Goal: Information Seeking & Learning: Learn about a topic

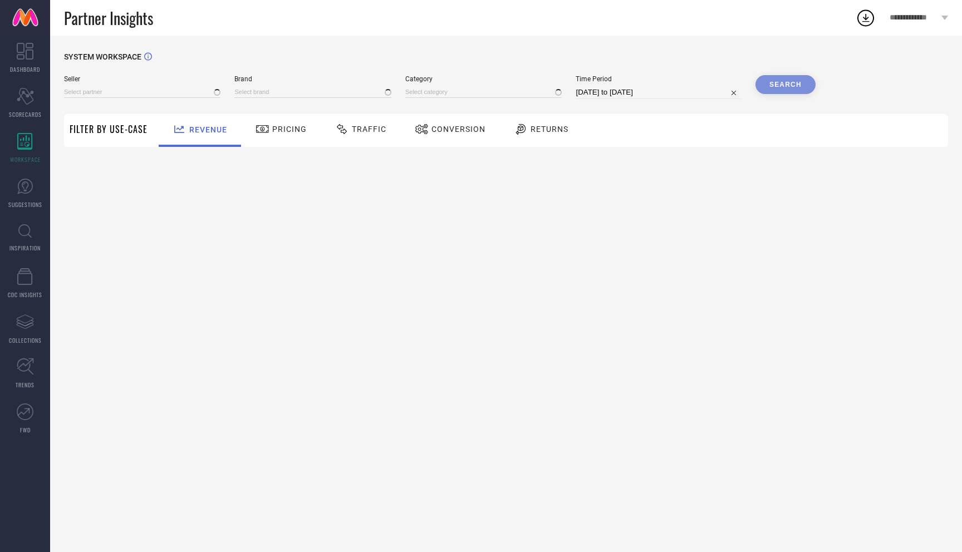
type input "All"
type input "1 STOP FASHION"
type input "All"
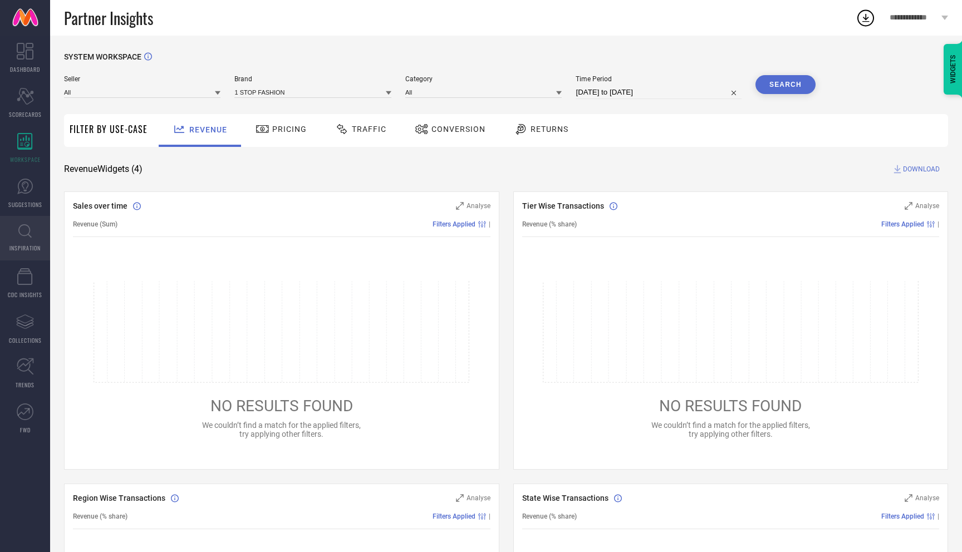
click at [30, 235] on icon at bounding box center [24, 231] width 13 height 14
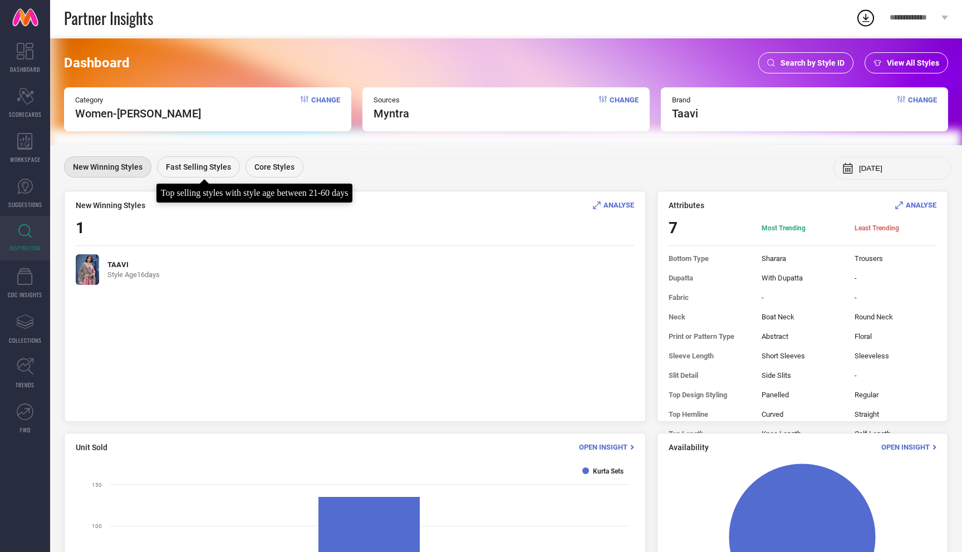
click at [199, 169] on span "Fast Selling Styles" at bounding box center [198, 167] width 65 height 9
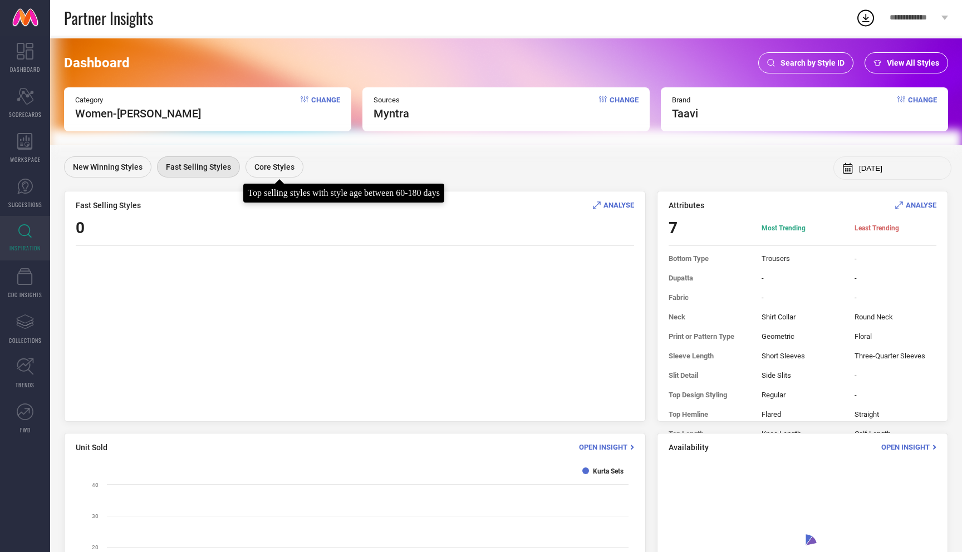
click at [280, 169] on span "Core Styles" at bounding box center [274, 167] width 40 height 9
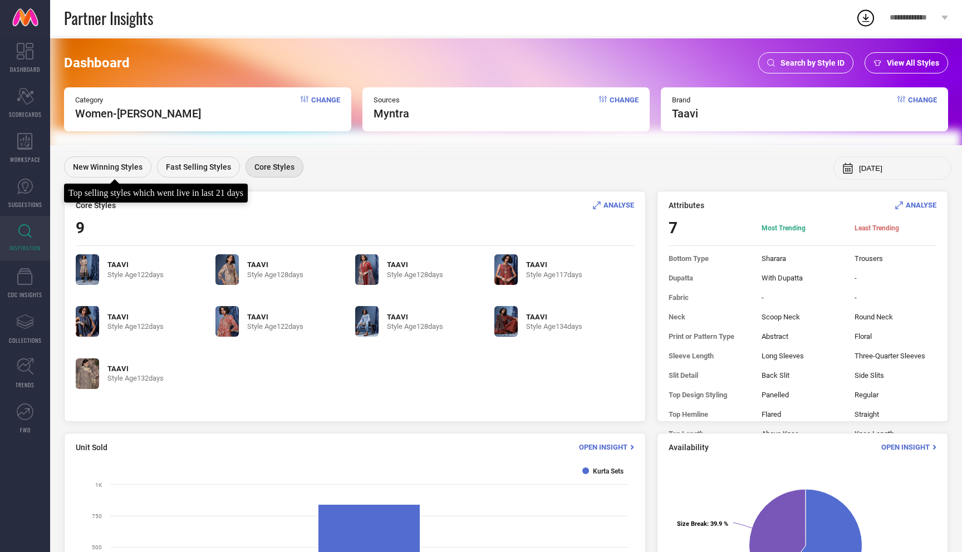
click at [114, 165] on span "New Winning Styles" at bounding box center [108, 167] width 70 height 9
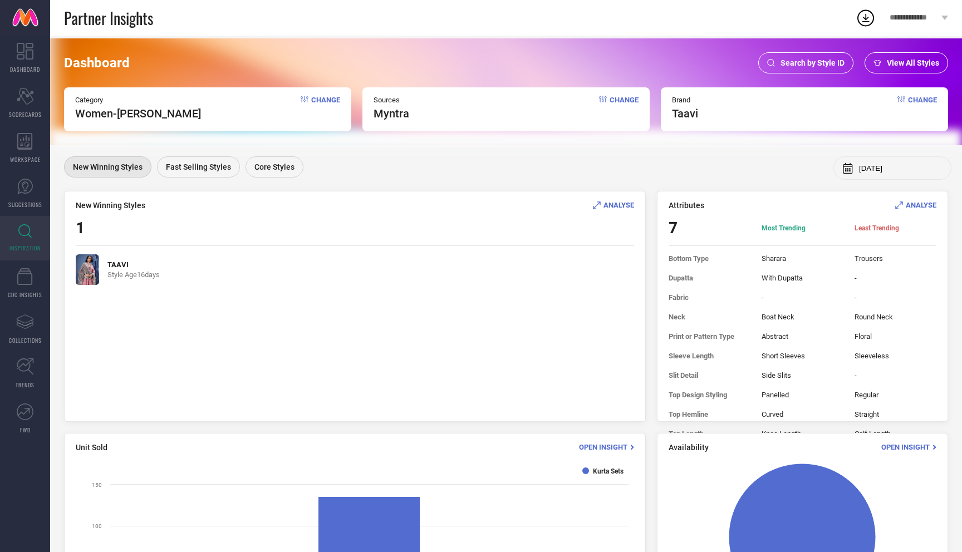
click at [329, 100] on span "Change" at bounding box center [325, 108] width 29 height 24
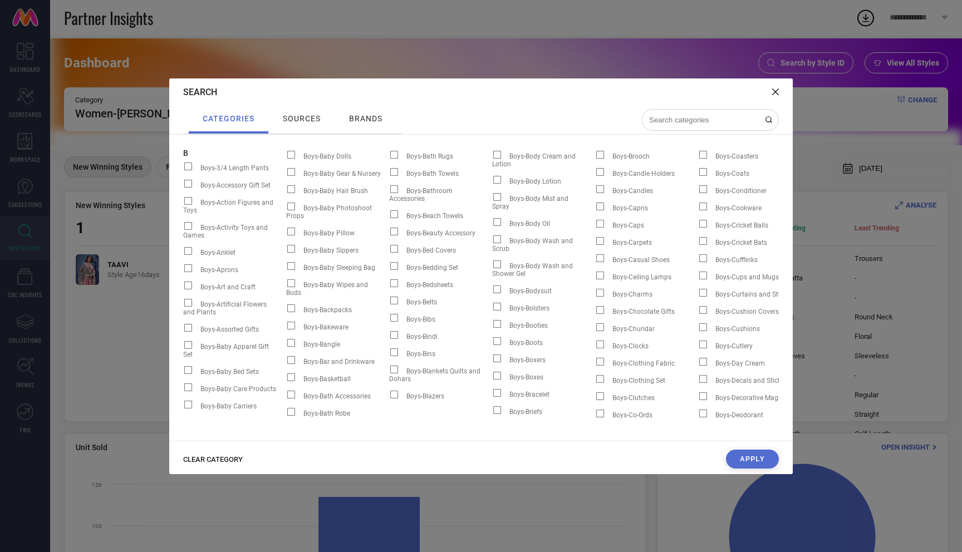
click at [221, 462] on span "CLEAR CATEGORY" at bounding box center [213, 459] width 60 height 8
click at [696, 121] on input at bounding box center [703, 119] width 111 height 9
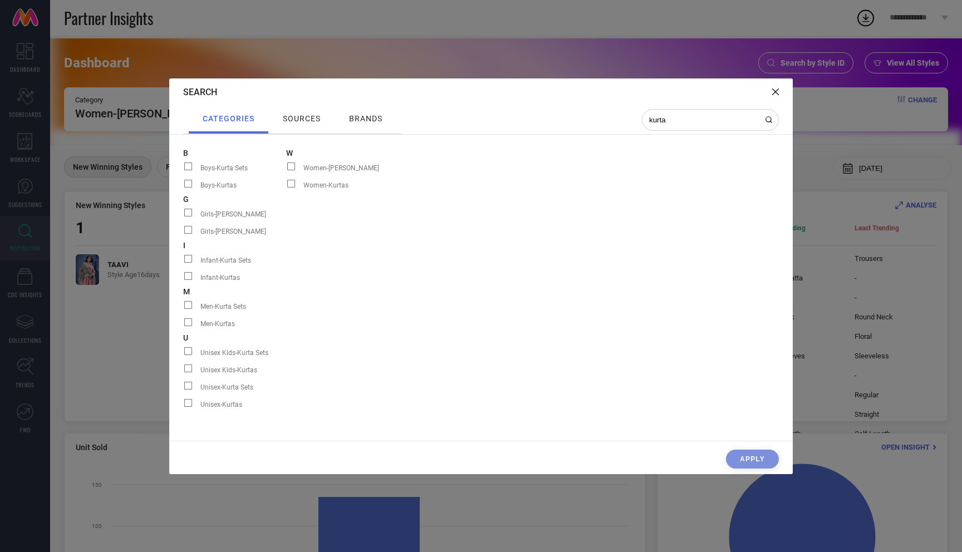
type input "kurta"
click at [295, 184] on span at bounding box center [291, 184] width 8 height 8
click at [286, 188] on input "Women-Kurtas" at bounding box center [286, 188] width 0 height 0
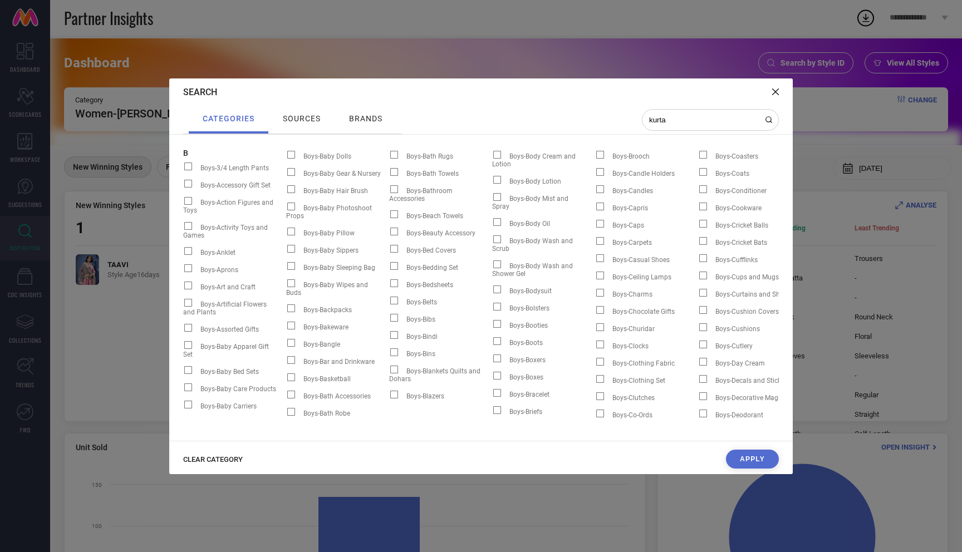
click at [758, 458] on button "Apply" at bounding box center [752, 459] width 53 height 19
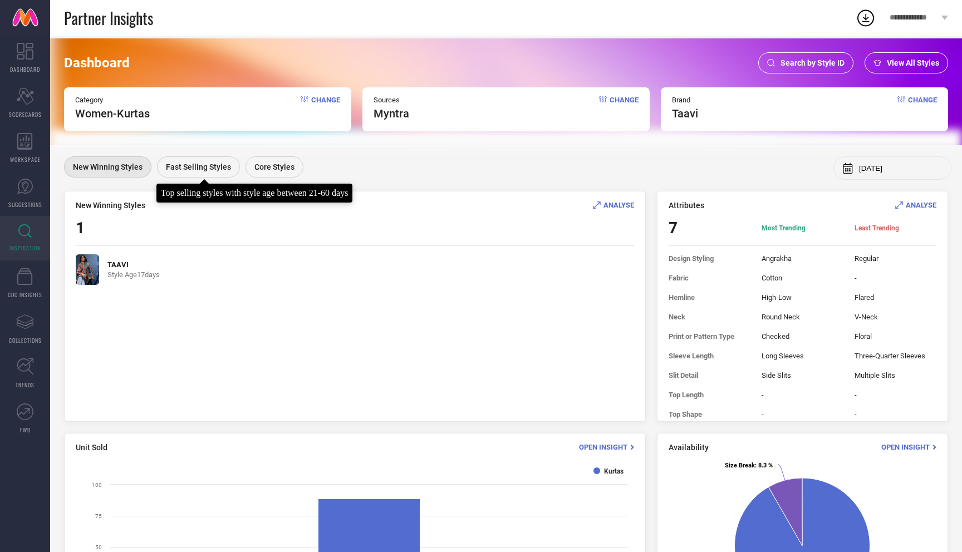
click at [189, 170] on span "Fast Selling Styles" at bounding box center [198, 167] width 65 height 9
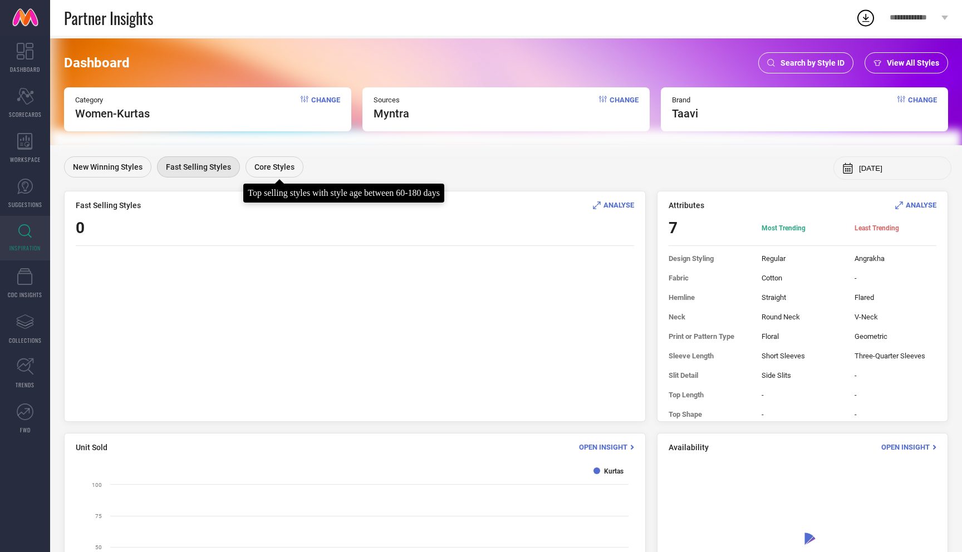
click at [276, 166] on span "Core Styles" at bounding box center [274, 167] width 40 height 9
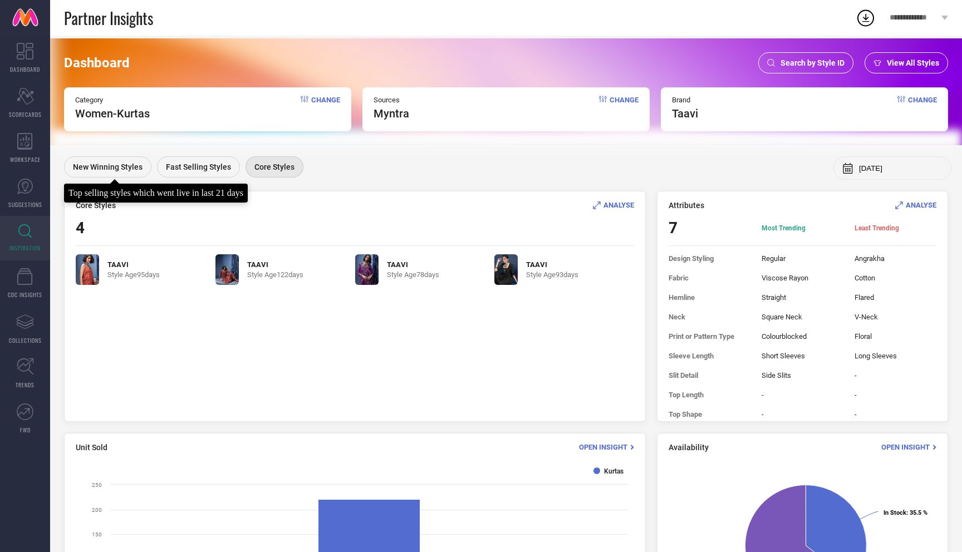
click at [129, 171] on div "New Winning Styles" at bounding box center [107, 166] width 87 height 21
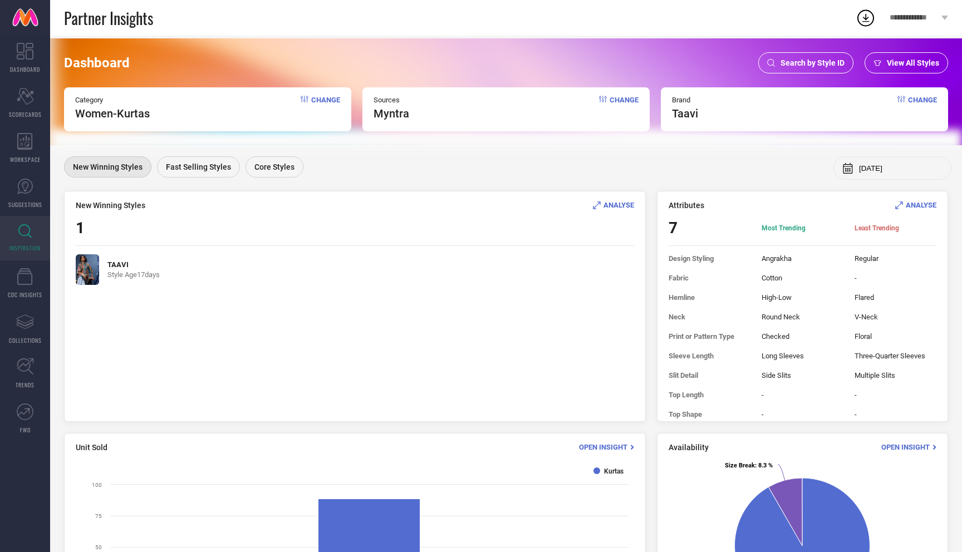
click at [322, 101] on span "Change" at bounding box center [325, 108] width 29 height 24
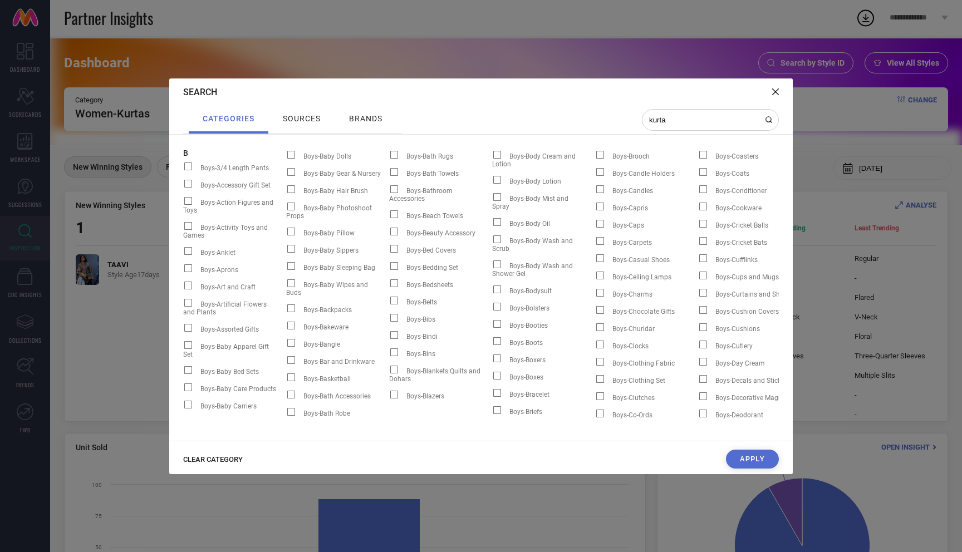
click at [227, 457] on span "CLEAR CATEGORY" at bounding box center [213, 459] width 60 height 8
drag, startPoint x: 682, startPoint y: 121, endPoint x: 599, endPoint y: 121, distance: 83.5
click at [599, 121] on div "categories sources brands kurta" at bounding box center [481, 120] width 596 height 28
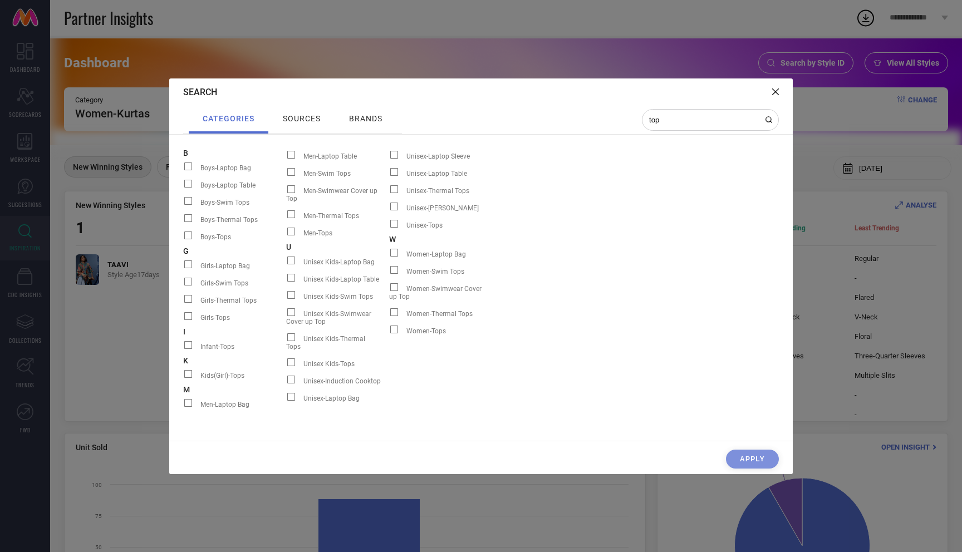
type input "top"
click at [418, 324] on label "Women-Tops" at bounding box center [440, 331] width 103 height 14
click at [389, 334] on input "Women-Tops" at bounding box center [389, 334] width 0 height 0
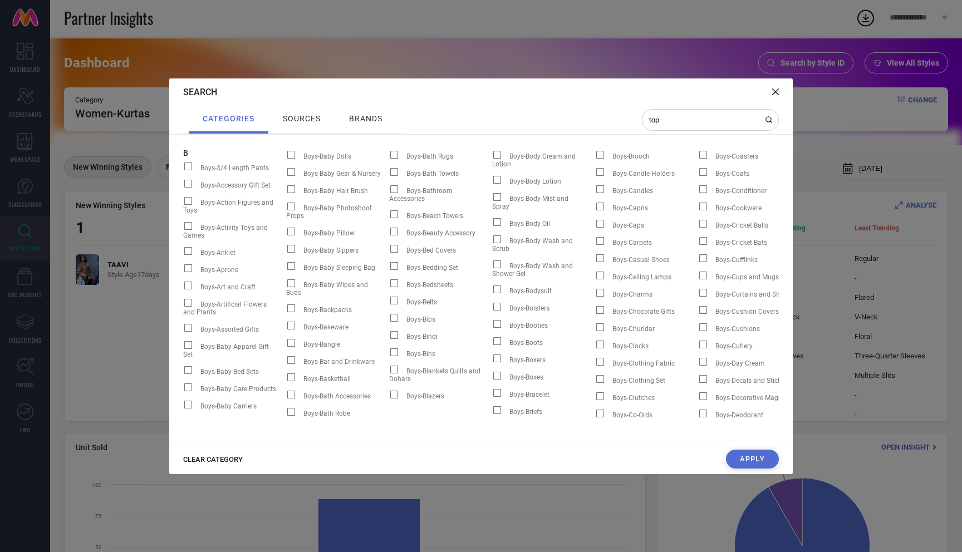
click at [396, 317] on span at bounding box center [394, 318] width 8 height 8
click at [389, 322] on input "Boys-Bibs" at bounding box center [389, 322] width 0 height 0
click at [745, 456] on button "Apply" at bounding box center [752, 459] width 53 height 19
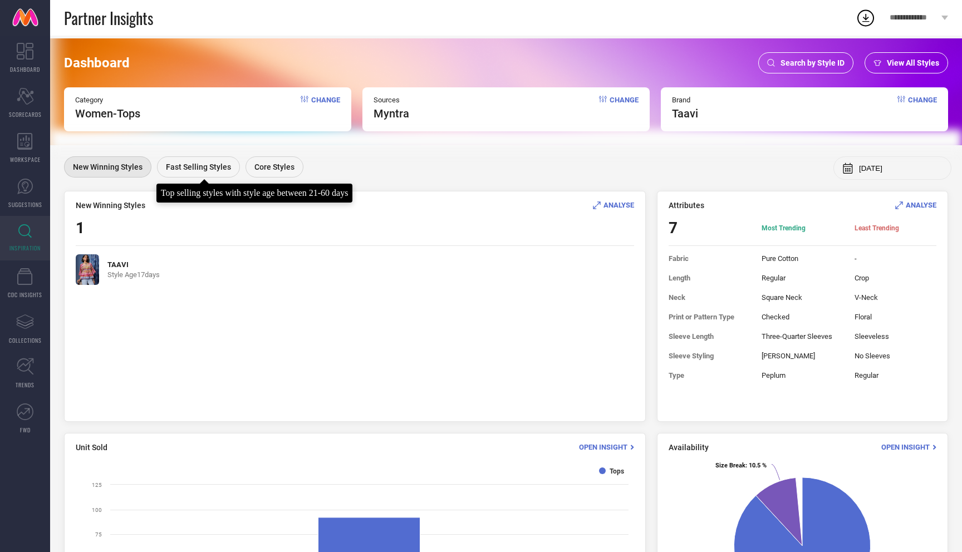
click at [189, 173] on div "Fast Selling Styles" at bounding box center [198, 166] width 83 height 21
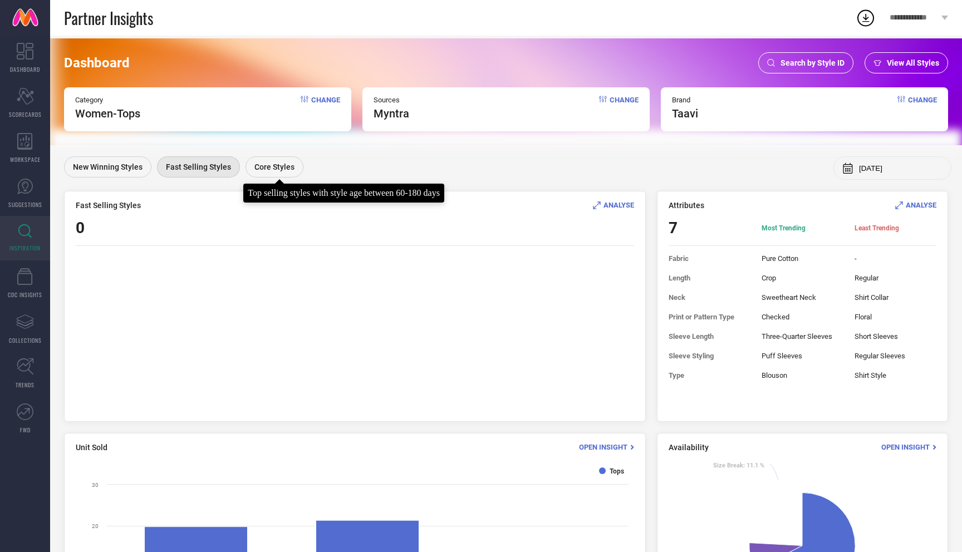
click at [265, 168] on span "Core Styles" at bounding box center [274, 167] width 40 height 9
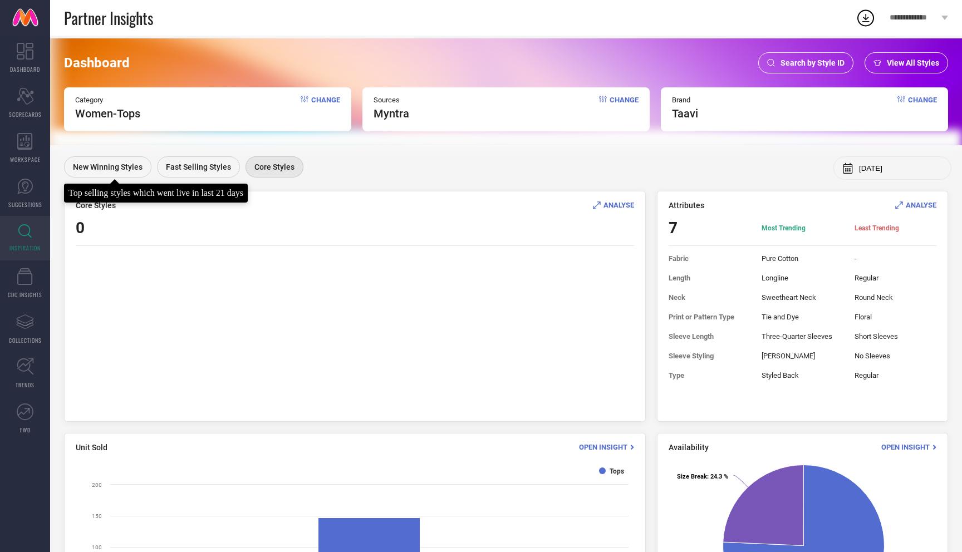
click at [112, 175] on div at bounding box center [114, 179] width 9 height 9
click at [815, 66] on span "Search by Style ID" at bounding box center [813, 62] width 64 height 9
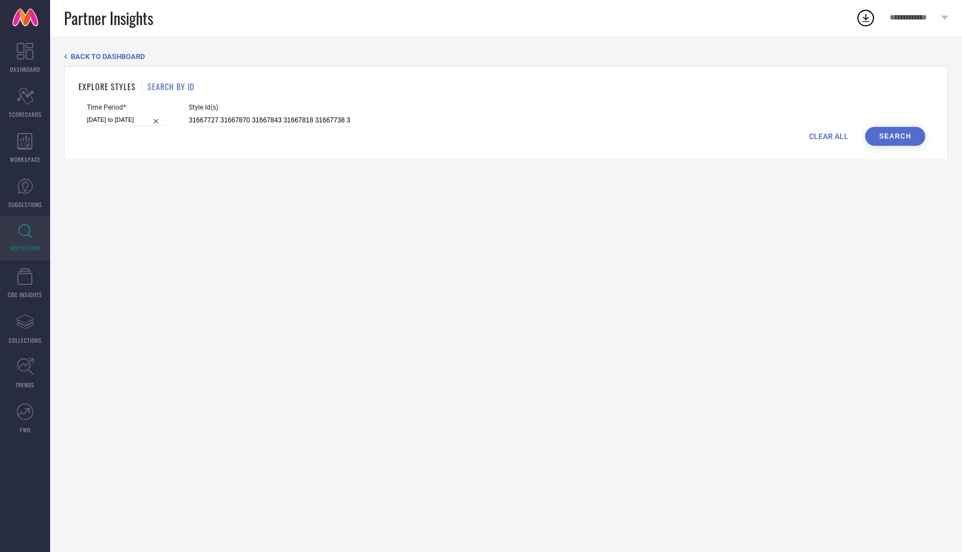
click at [836, 137] on span "CLEAR ALL" at bounding box center [829, 136] width 40 height 9
click at [105, 56] on span "BACK TO DASHBOARD" at bounding box center [108, 56] width 74 height 8
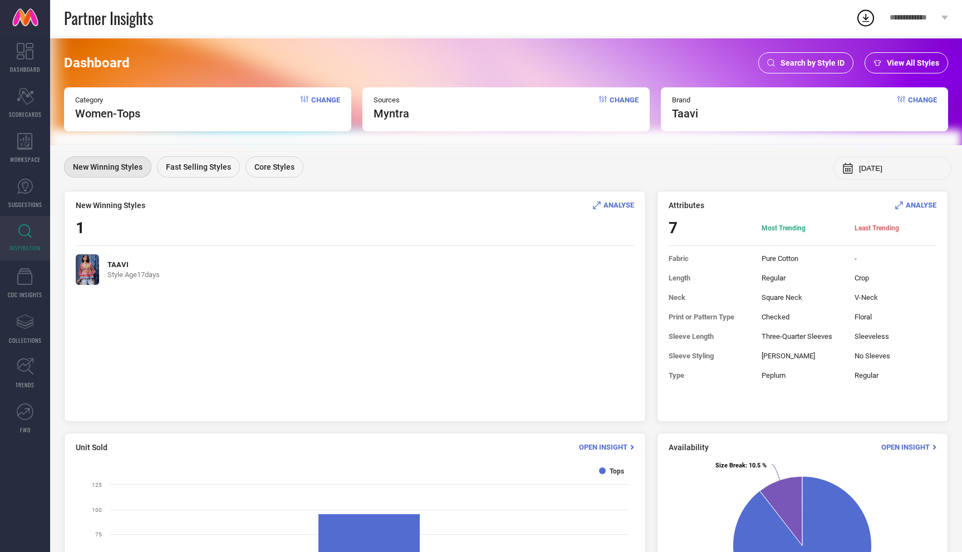
click at [315, 99] on span "Change" at bounding box center [325, 108] width 29 height 24
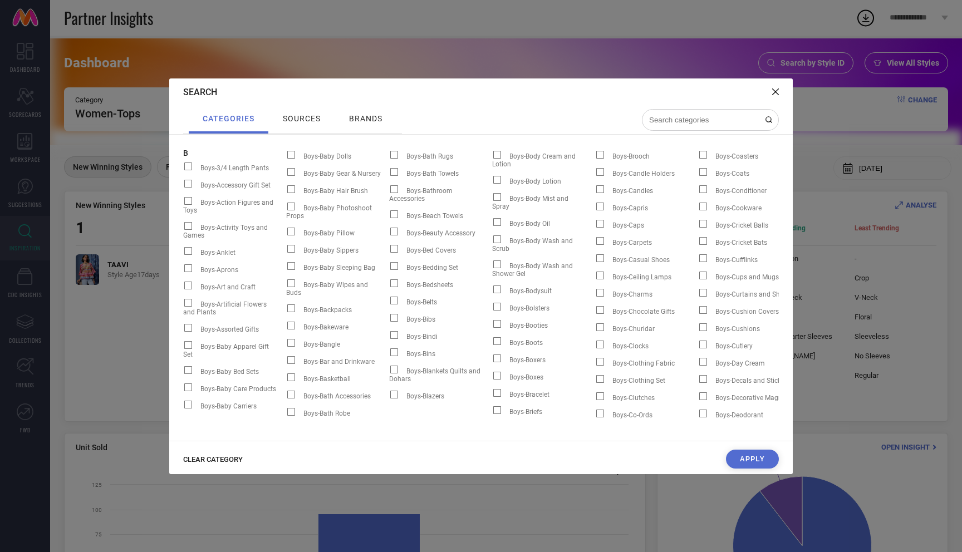
click at [232, 455] on div "CLEAR CATEGORY" at bounding box center [218, 459] width 71 height 11
click at [697, 121] on input at bounding box center [703, 119] width 111 height 9
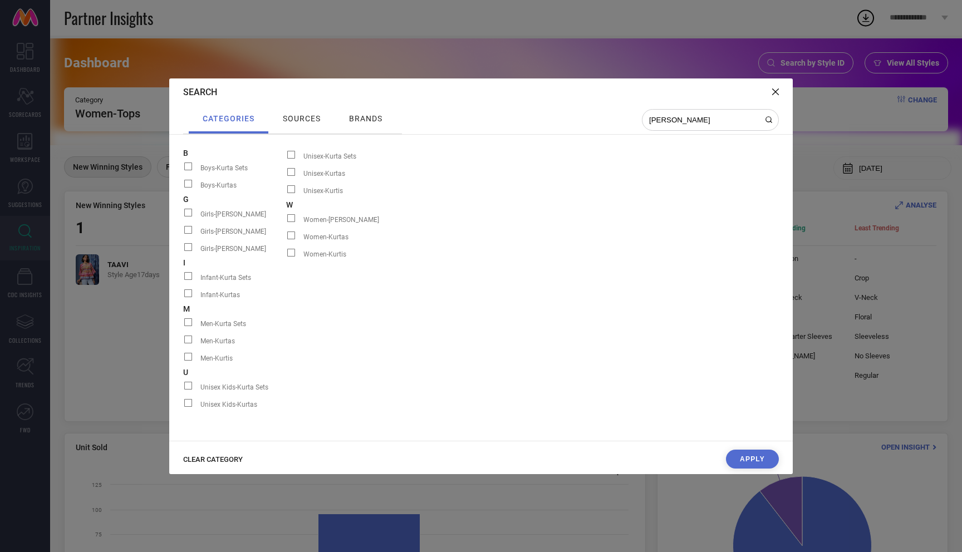
click at [289, 254] on span at bounding box center [291, 253] width 8 height 8
click at [286, 257] on input "Women-Kurtis" at bounding box center [286, 257] width 0 height 0
click at [292, 252] on span at bounding box center [291, 253] width 8 height 8
click at [286, 257] on input "Women-Kurtis" at bounding box center [286, 257] width 0 height 0
click at [226, 455] on div "CLEAR CATEGORY" at bounding box center [218, 459] width 71 height 11
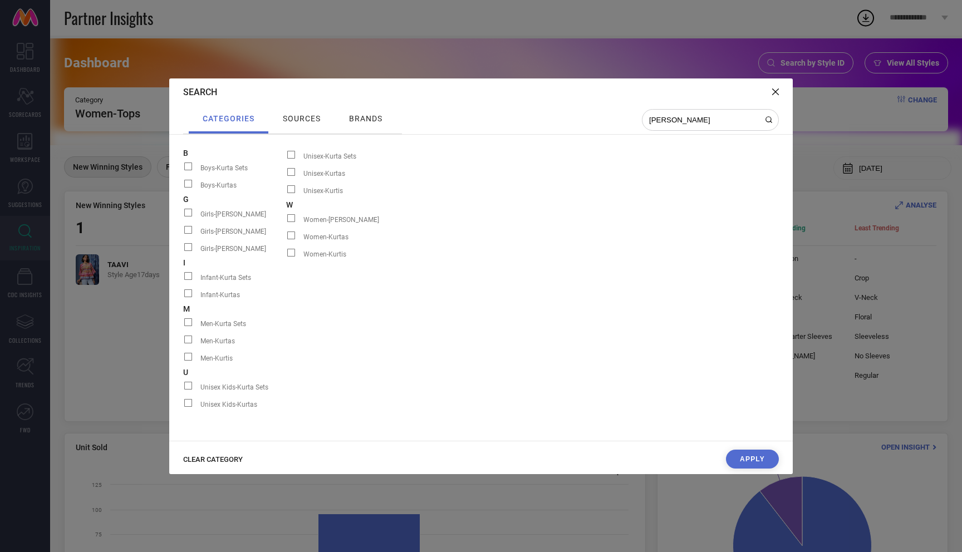
click at [226, 461] on span "CLEAR CATEGORY" at bounding box center [213, 459] width 60 height 8
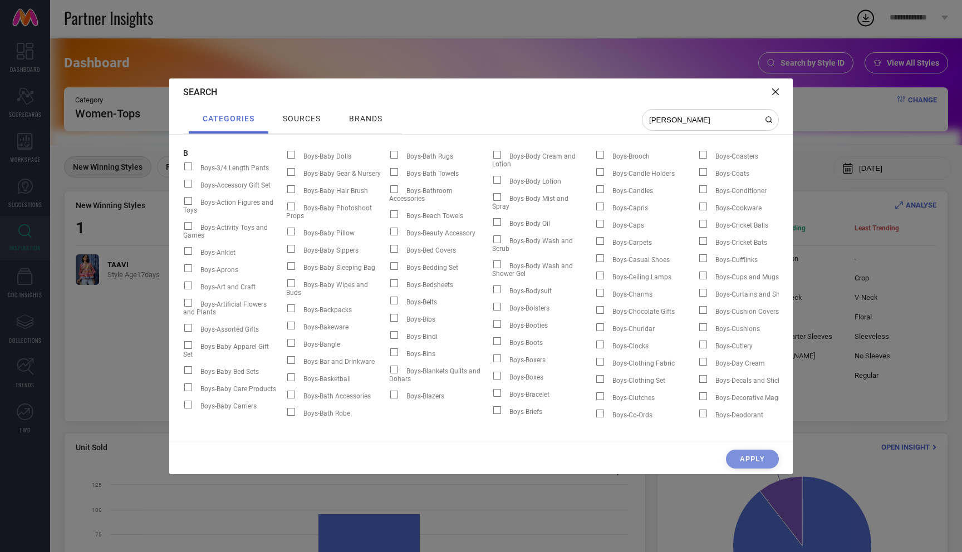
click at [677, 121] on input "[PERSON_NAME]" at bounding box center [703, 119] width 111 height 9
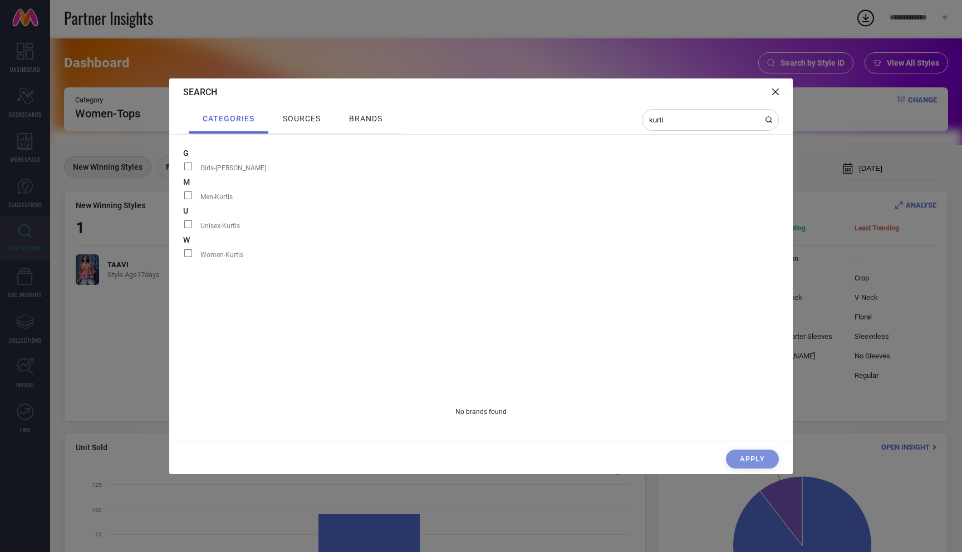
type input "kurti"
click at [188, 255] on span at bounding box center [188, 253] width 8 height 8
click at [183, 257] on input "Women-Kurtis" at bounding box center [183, 257] width 0 height 0
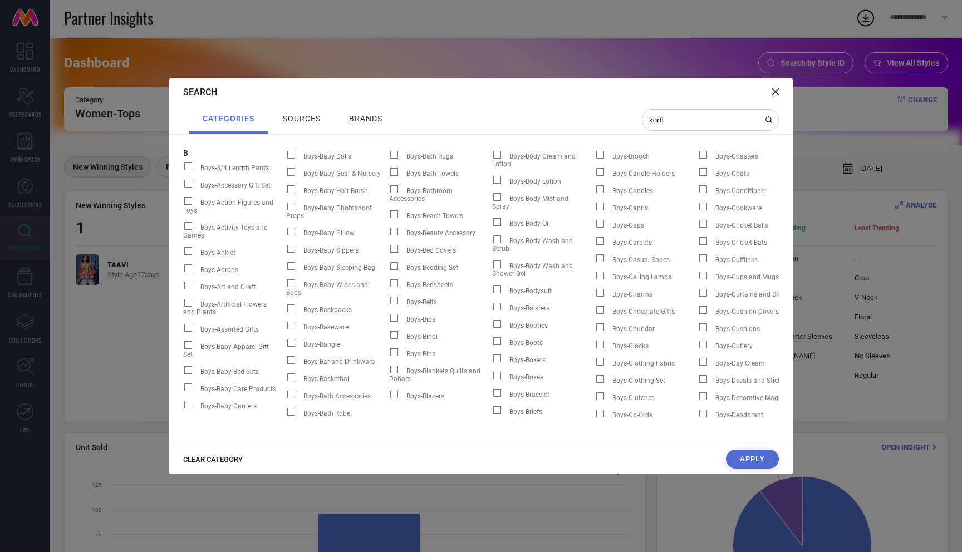
click at [744, 459] on button "Apply" at bounding box center [752, 459] width 53 height 19
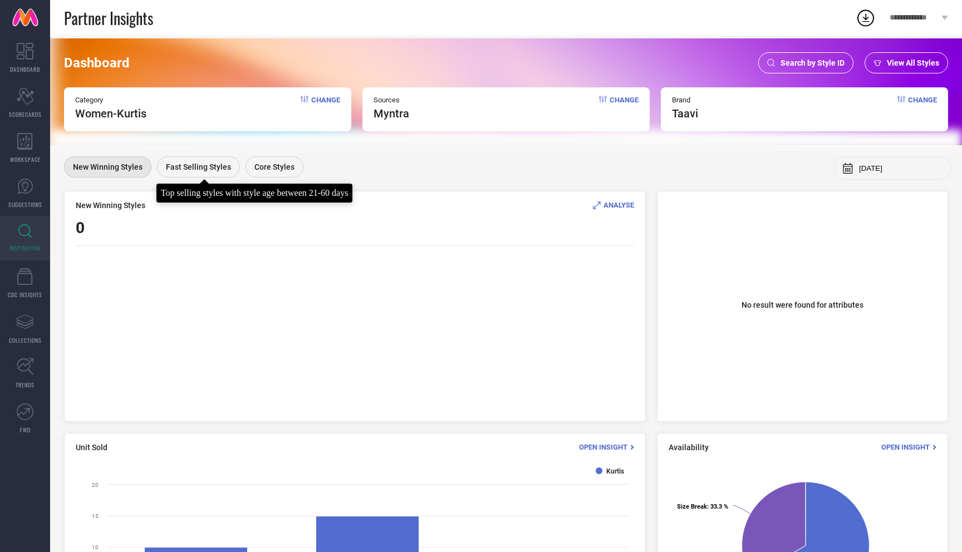
click at [188, 165] on span "Fast Selling Styles" at bounding box center [198, 167] width 65 height 9
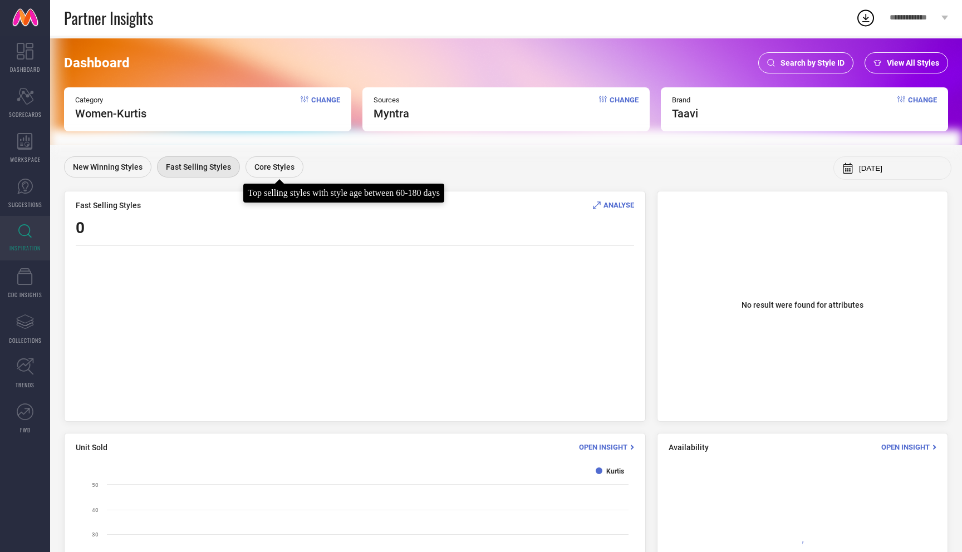
click at [285, 171] on span "Core Styles" at bounding box center [274, 167] width 40 height 9
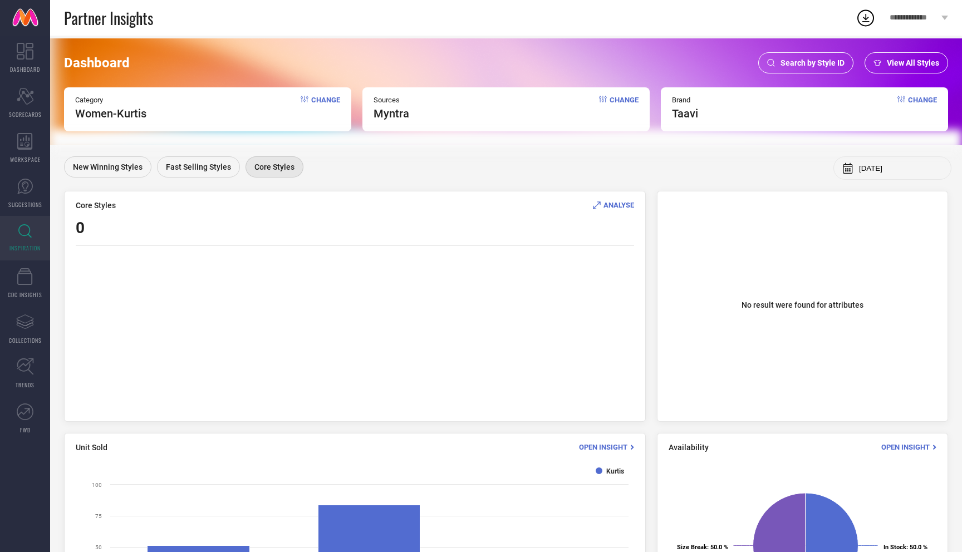
click at [329, 102] on span "Change" at bounding box center [325, 108] width 29 height 24
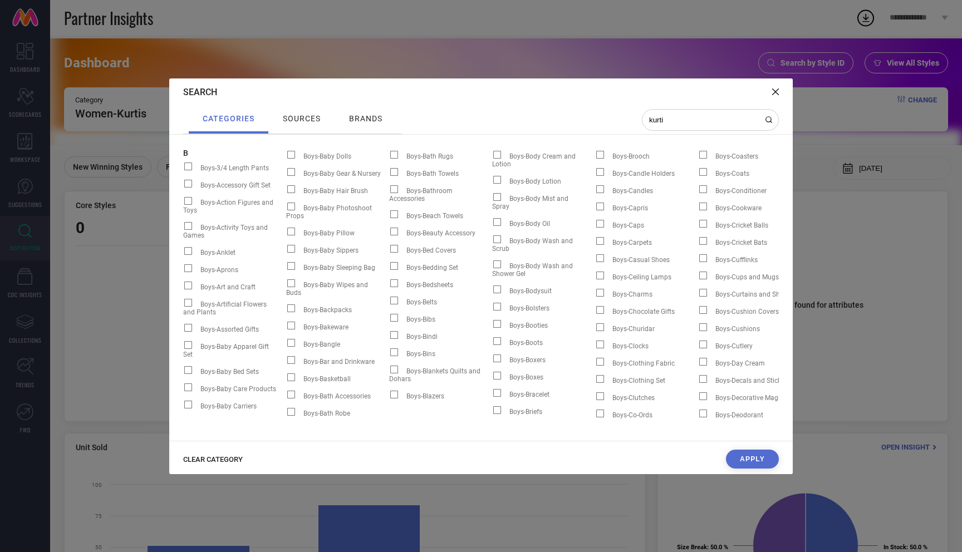
click at [199, 459] on span "CLEAR CATEGORY" at bounding box center [213, 459] width 60 height 8
drag, startPoint x: 676, startPoint y: 120, endPoint x: 582, endPoint y: 120, distance: 93.5
click at [582, 120] on div "categories sources brands kurti" at bounding box center [481, 120] width 596 height 28
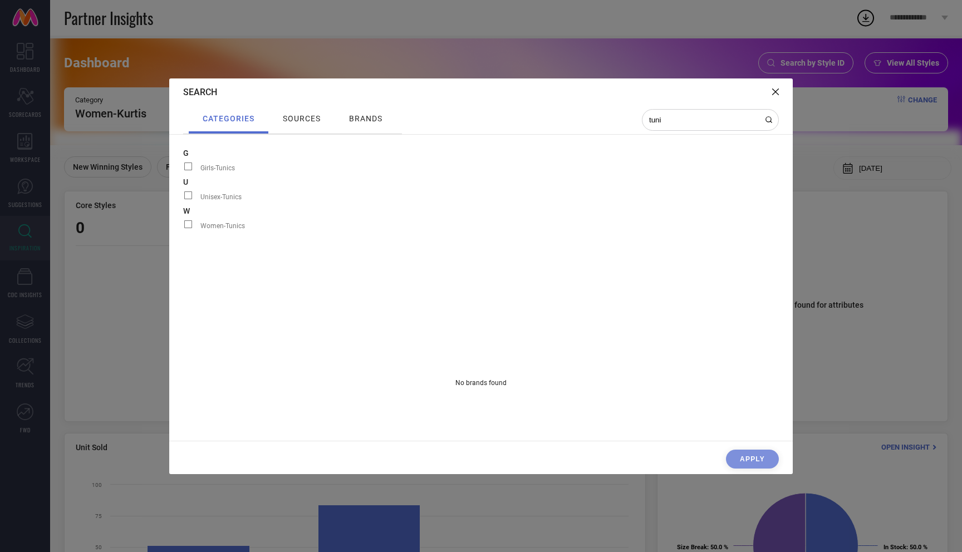
type input "tuni"
click at [187, 227] on span at bounding box center [188, 224] width 8 height 8
click at [183, 228] on input "Women-Tunics" at bounding box center [183, 228] width 0 height 0
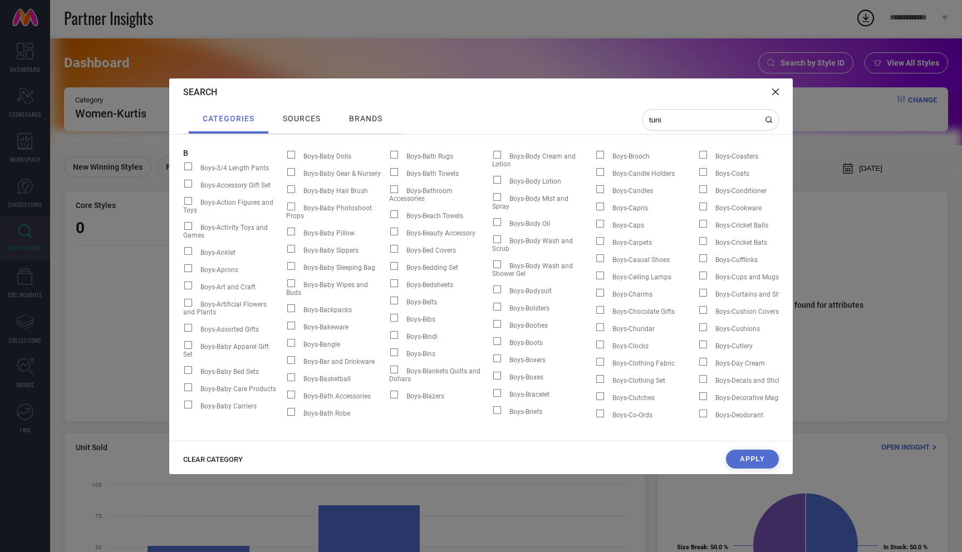
click at [754, 460] on button "Apply" at bounding box center [752, 459] width 53 height 19
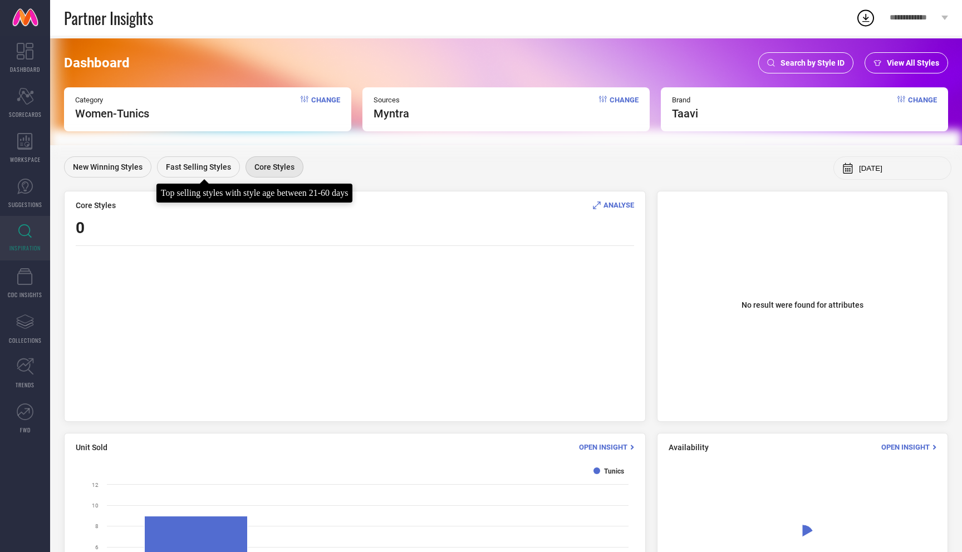
click at [201, 172] on div "Fast Selling Styles" at bounding box center [198, 166] width 83 height 21
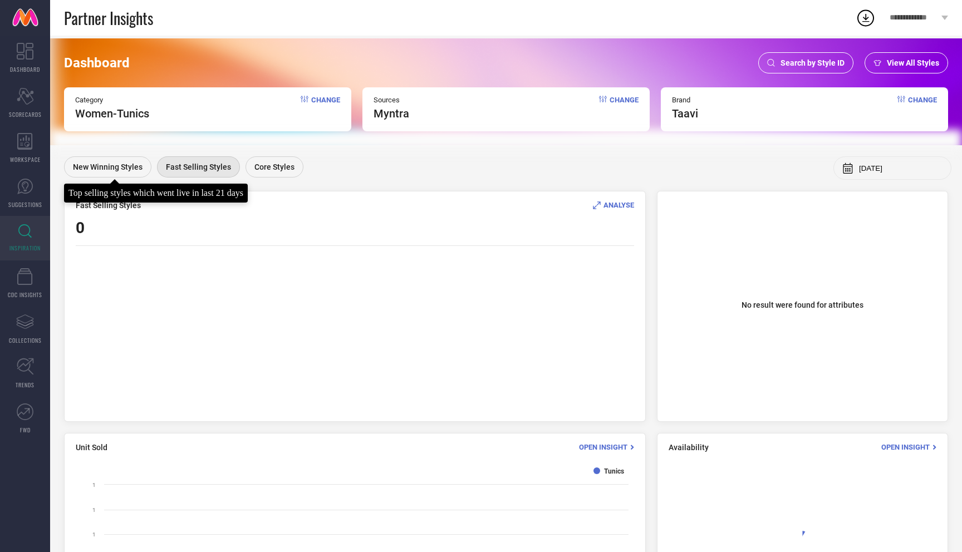
click at [128, 170] on span "New Winning Styles" at bounding box center [108, 167] width 70 height 9
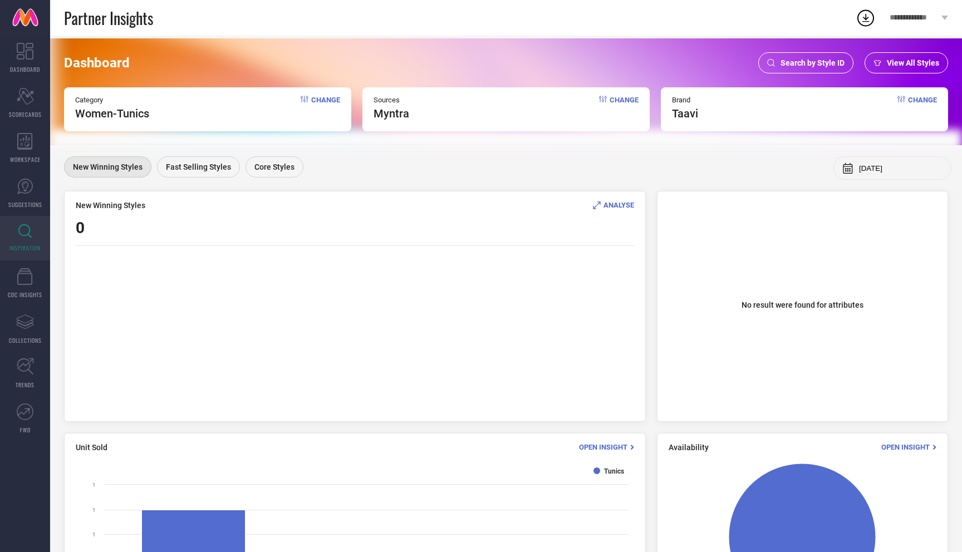
click at [326, 96] on span "Change" at bounding box center [325, 108] width 29 height 24
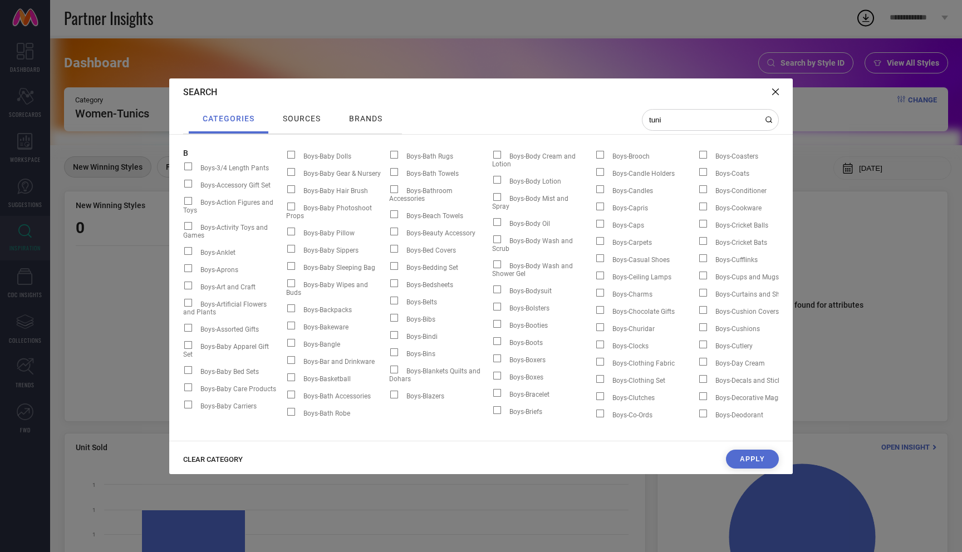
click at [229, 459] on span "CLEAR CATEGORY" at bounding box center [213, 459] width 60 height 8
drag, startPoint x: 696, startPoint y: 124, endPoint x: 631, endPoint y: 122, distance: 64.6
click at [631, 122] on div "categories sources brands tuni" at bounding box center [481, 120] width 596 height 28
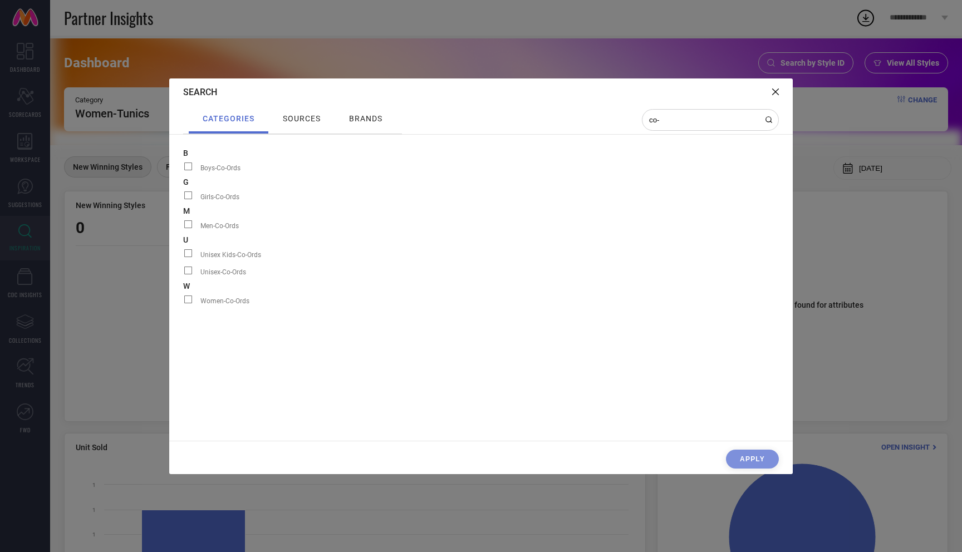
type input "co-"
click at [189, 298] on span at bounding box center [188, 300] width 8 height 8
click at [183, 303] on input "Women-Co-Ords" at bounding box center [183, 303] width 0 height 0
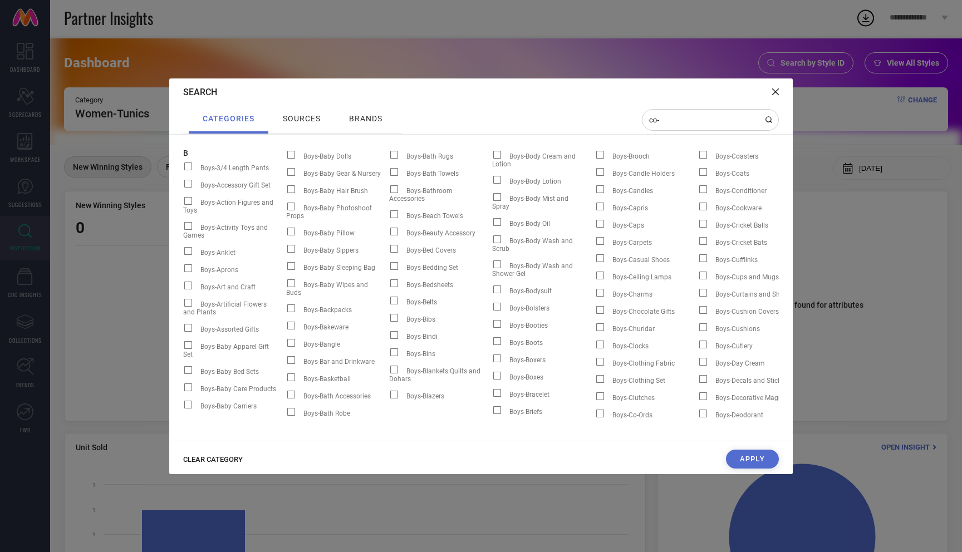
click at [756, 467] on button "Apply" at bounding box center [752, 459] width 53 height 19
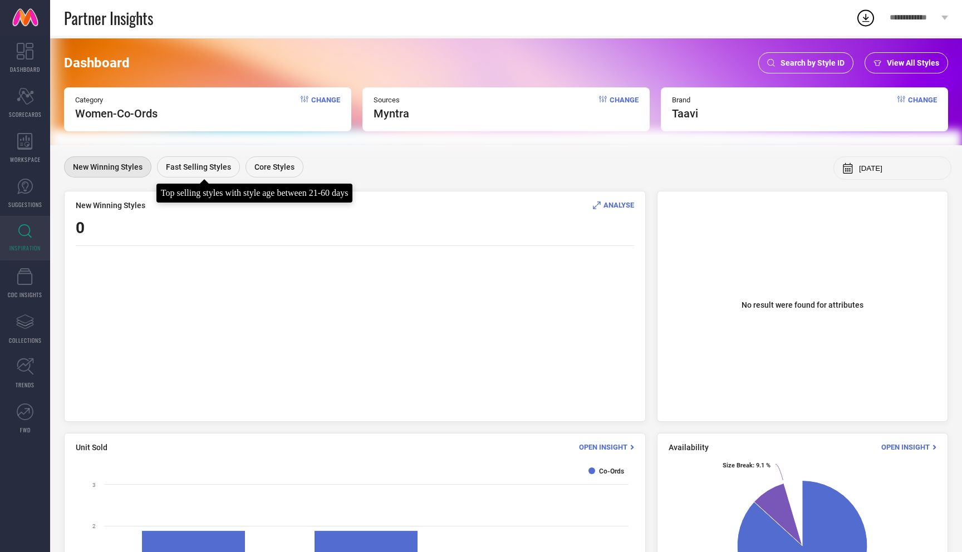
click at [197, 173] on div "Fast Selling Styles" at bounding box center [198, 166] width 83 height 21
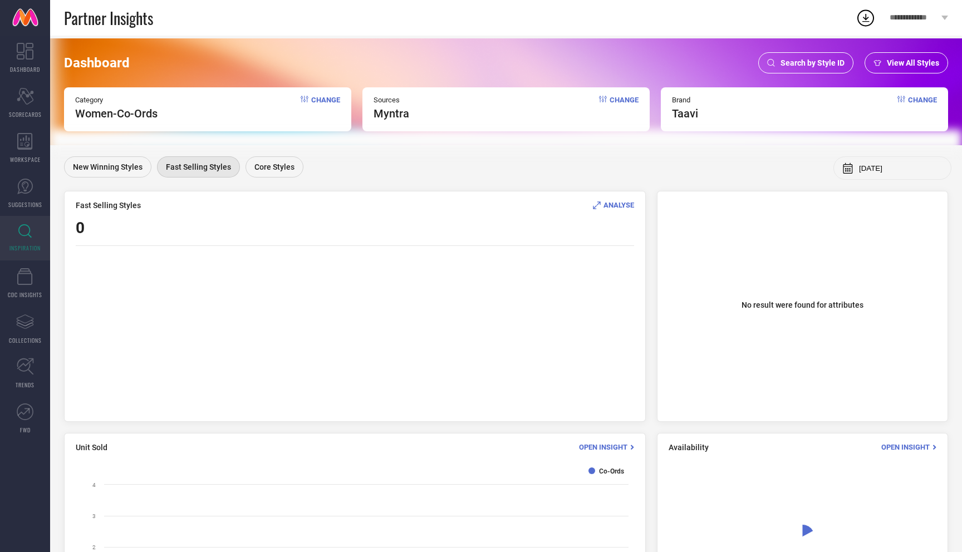
click at [257, 155] on div "Dashboard Search by Style ID View All Styles Category Women-Co-Ords Change Sour…" at bounding box center [506, 353] width 912 height 635
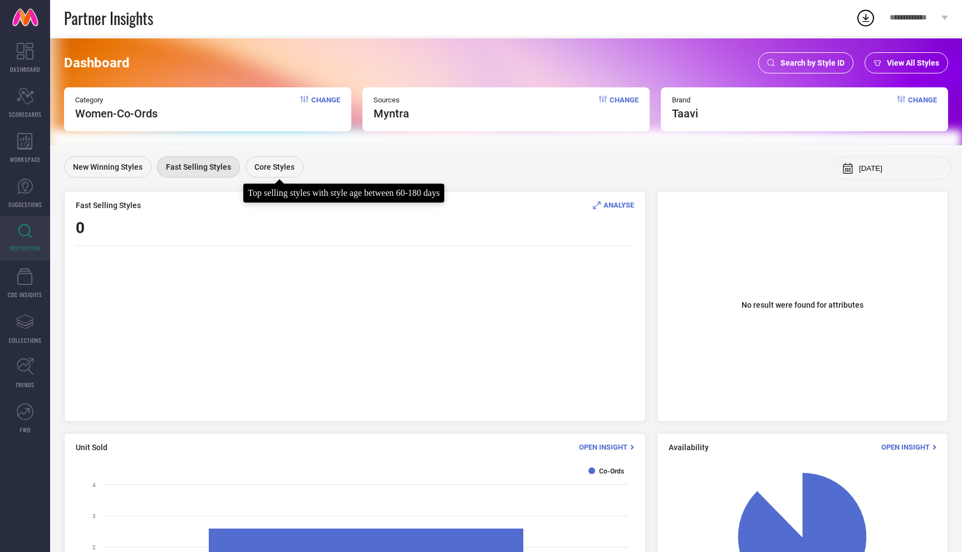
click at [262, 166] on span "Core Styles" at bounding box center [274, 167] width 40 height 9
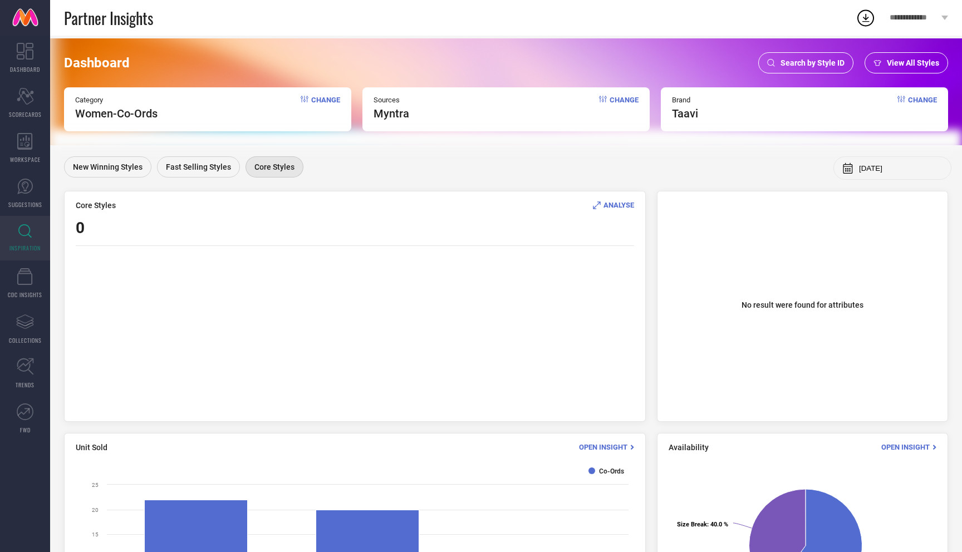
click at [621, 208] on span "ANALYSE" at bounding box center [619, 205] width 31 height 8
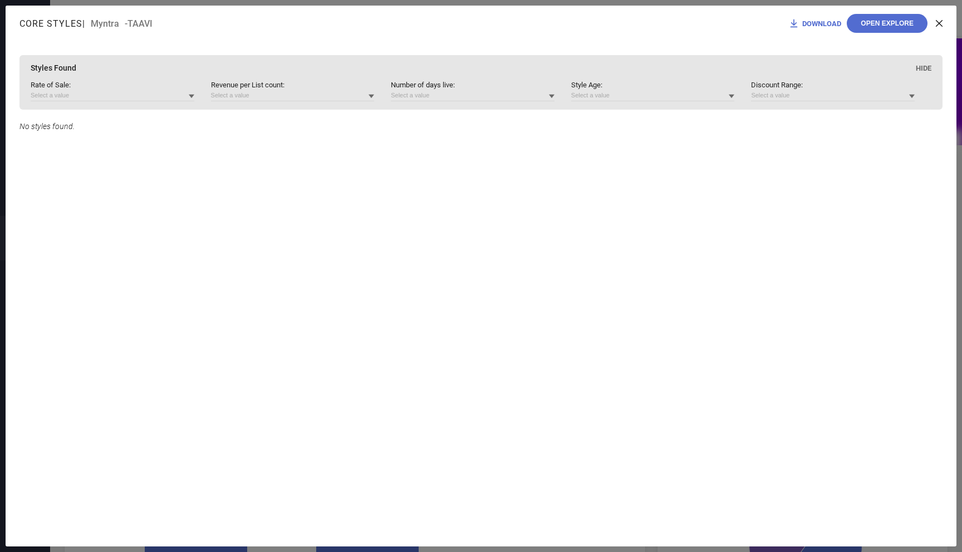
click at [936, 21] on icon at bounding box center [939, 23] width 7 height 7
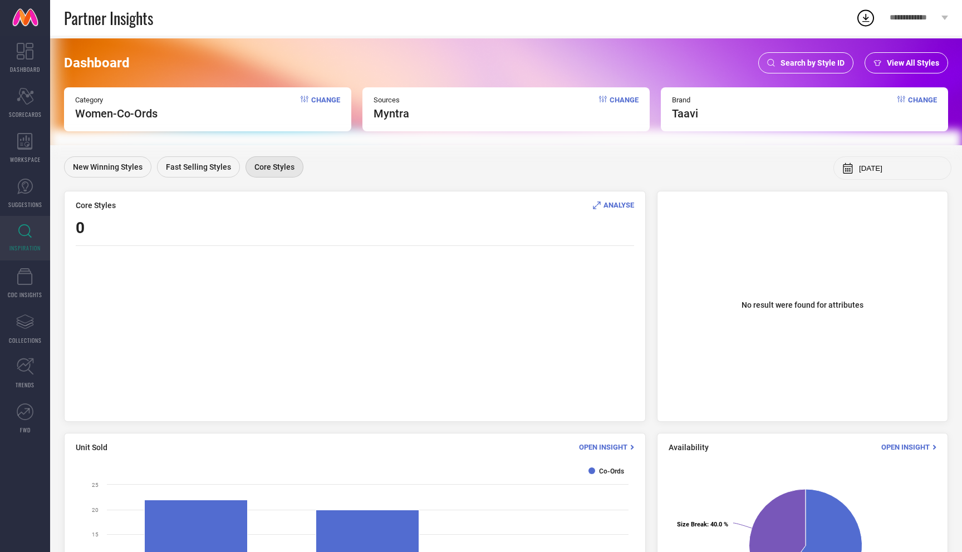
click at [312, 98] on span "Change" at bounding box center [325, 108] width 29 height 24
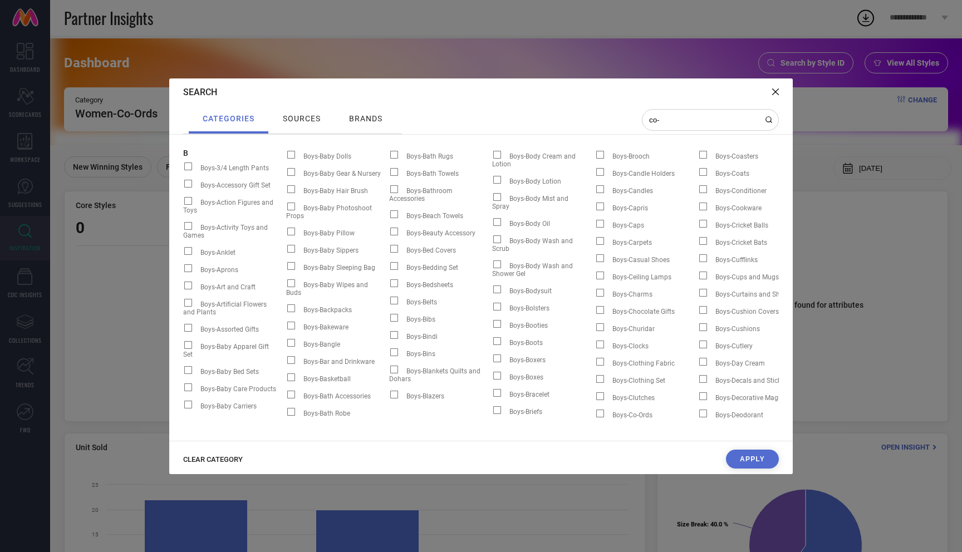
drag, startPoint x: 663, startPoint y: 121, endPoint x: 628, endPoint y: 120, distance: 34.5
click at [628, 121] on div "categories sources brands co-" at bounding box center [481, 120] width 596 height 28
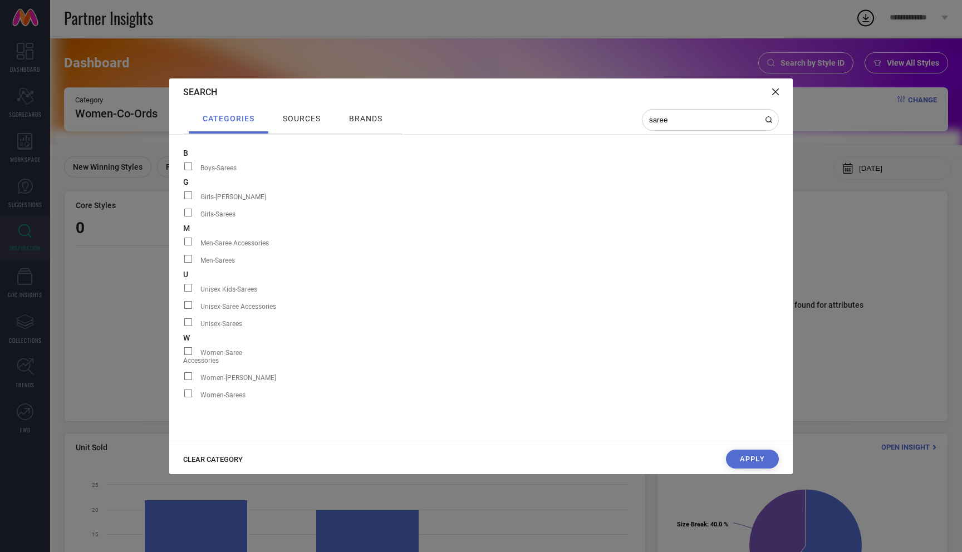
click at [192, 397] on span at bounding box center [188, 394] width 8 height 8
click at [183, 398] on input "Women-Sarees" at bounding box center [183, 398] width 0 height 0
click at [207, 460] on span "CLEAR CATEGORY" at bounding box center [213, 459] width 60 height 8
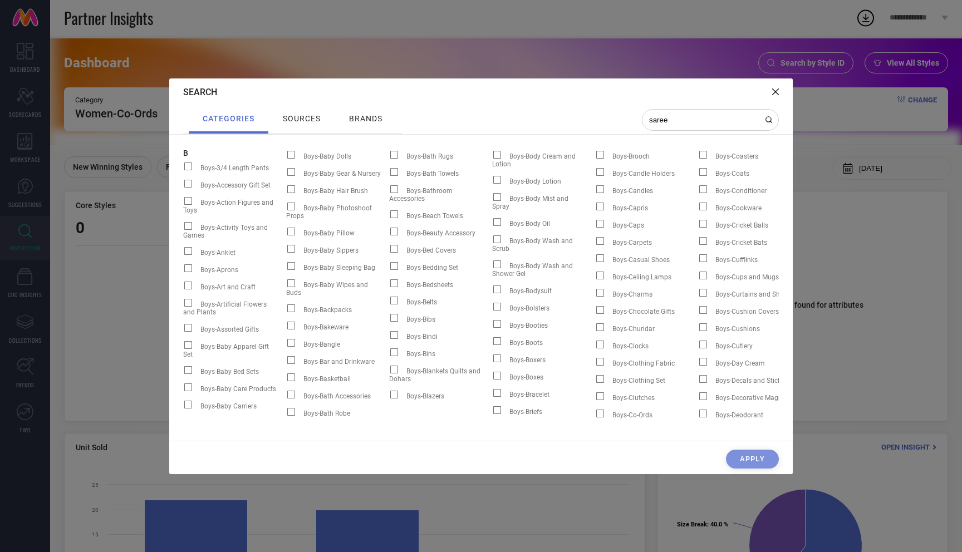
click at [684, 122] on input "saree" at bounding box center [703, 119] width 111 height 9
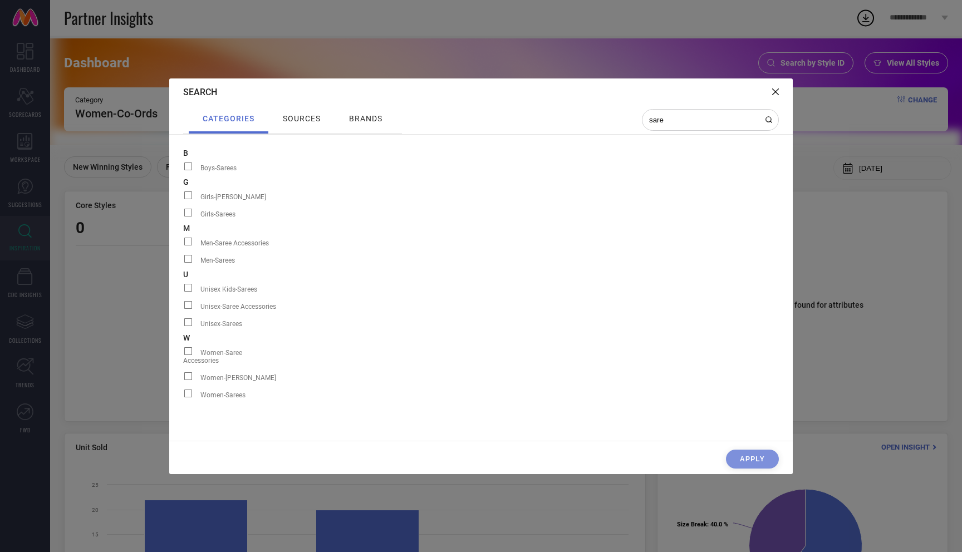
type input "sare"
click at [188, 398] on span at bounding box center [188, 394] width 8 height 8
click at [183, 398] on input "Women-Sarees" at bounding box center [183, 398] width 0 height 0
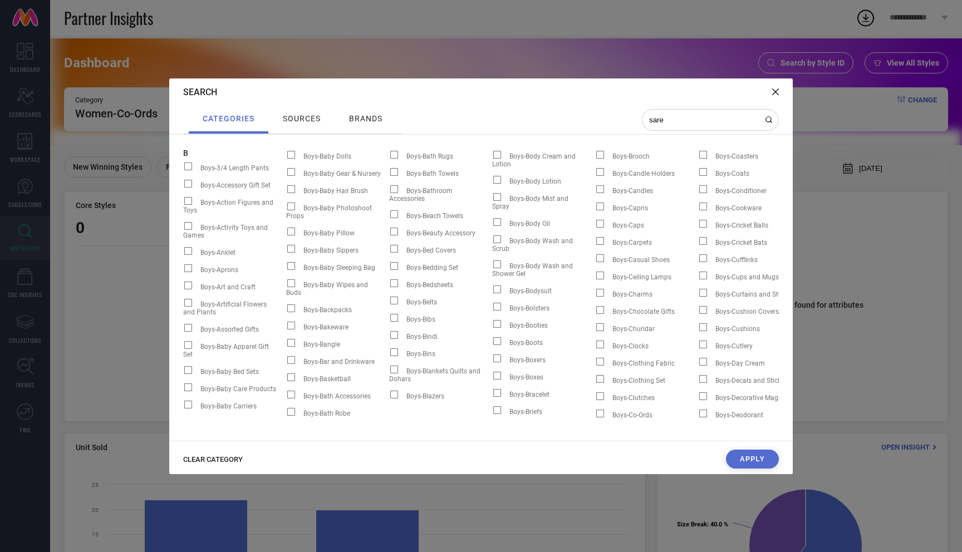
click at [752, 457] on button "Apply" at bounding box center [752, 459] width 53 height 19
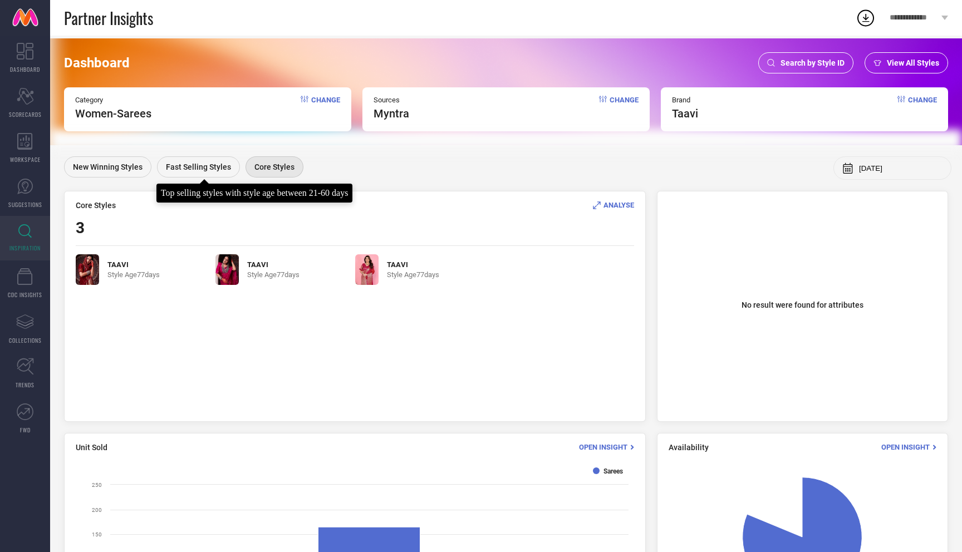
click at [200, 172] on div "Fast Selling Styles" at bounding box center [198, 166] width 83 height 21
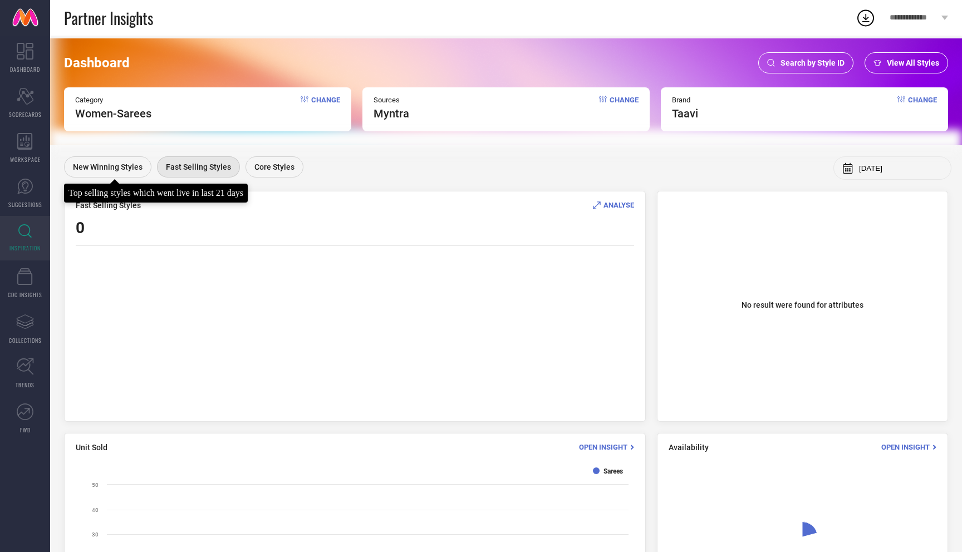
click at [123, 171] on span "New Winning Styles" at bounding box center [108, 167] width 70 height 9
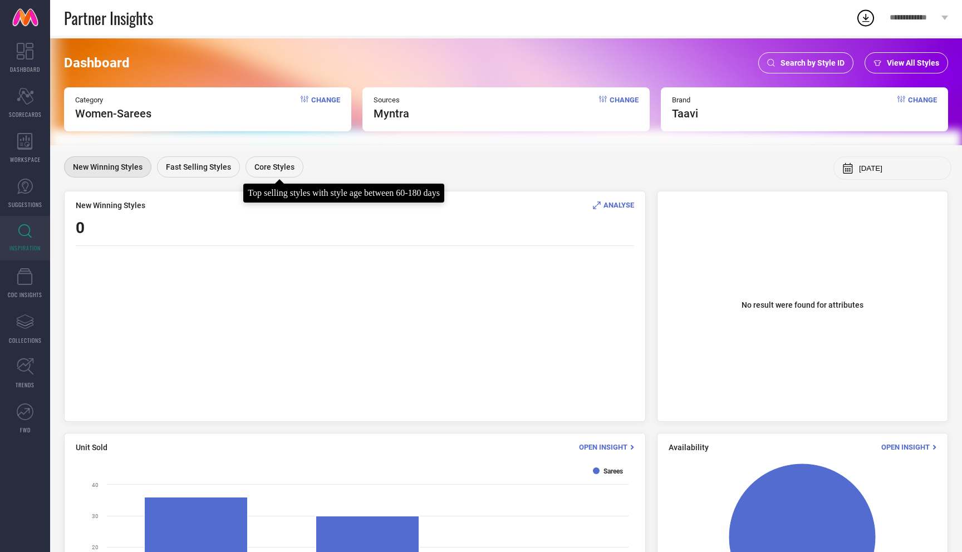
click at [280, 169] on span "Core Styles" at bounding box center [274, 167] width 40 height 9
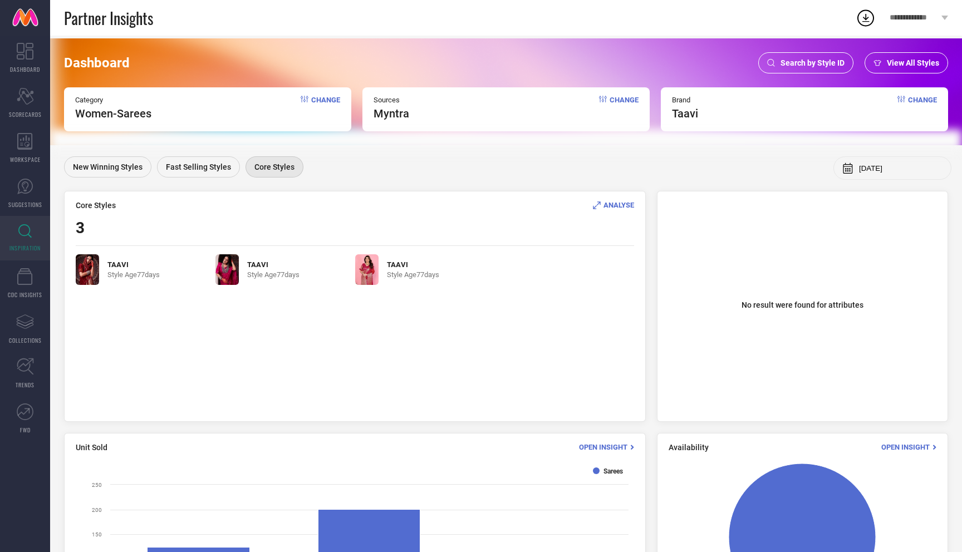
click at [318, 102] on span "Change" at bounding box center [325, 108] width 29 height 24
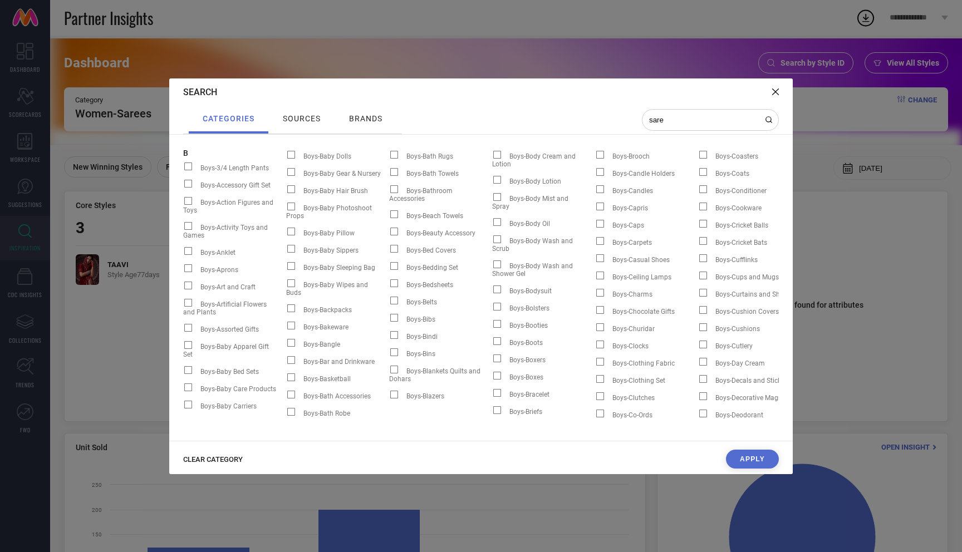
click at [218, 457] on span "CLEAR CATEGORY" at bounding box center [213, 459] width 60 height 8
click at [672, 125] on div "sare" at bounding box center [710, 120] width 137 height 22
drag, startPoint x: 672, startPoint y: 121, endPoint x: 599, endPoint y: 121, distance: 72.9
click at [598, 121] on div "categories sources brands sare" at bounding box center [481, 120] width 596 height 28
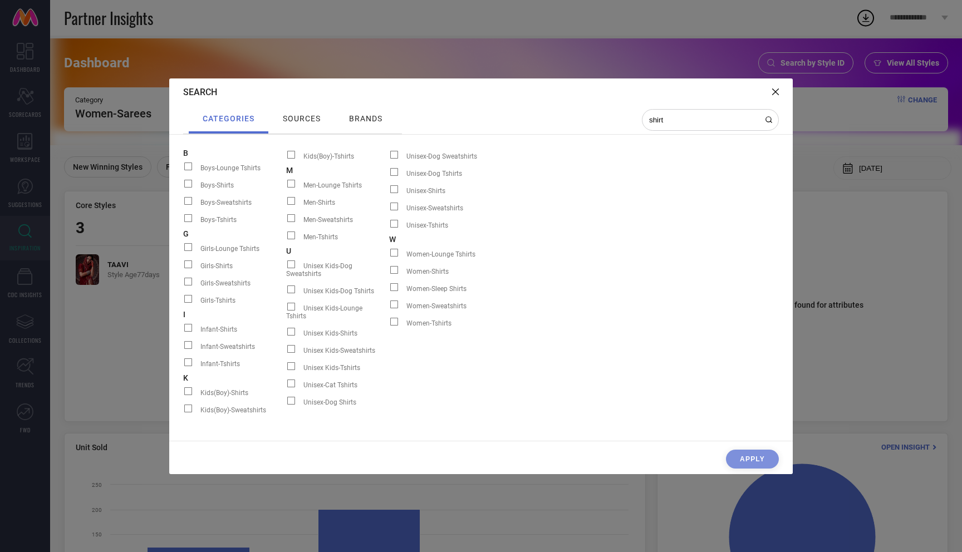
type input "shirt"
click at [392, 270] on span at bounding box center [394, 270] width 8 height 8
click at [389, 274] on input "Women-Shirts" at bounding box center [389, 274] width 0 height 0
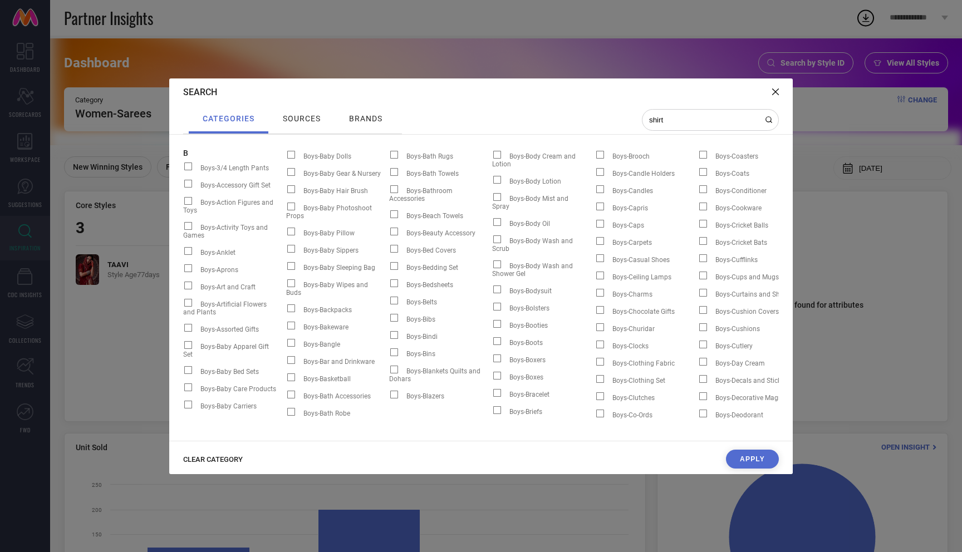
click at [755, 459] on button "Apply" at bounding box center [752, 459] width 53 height 19
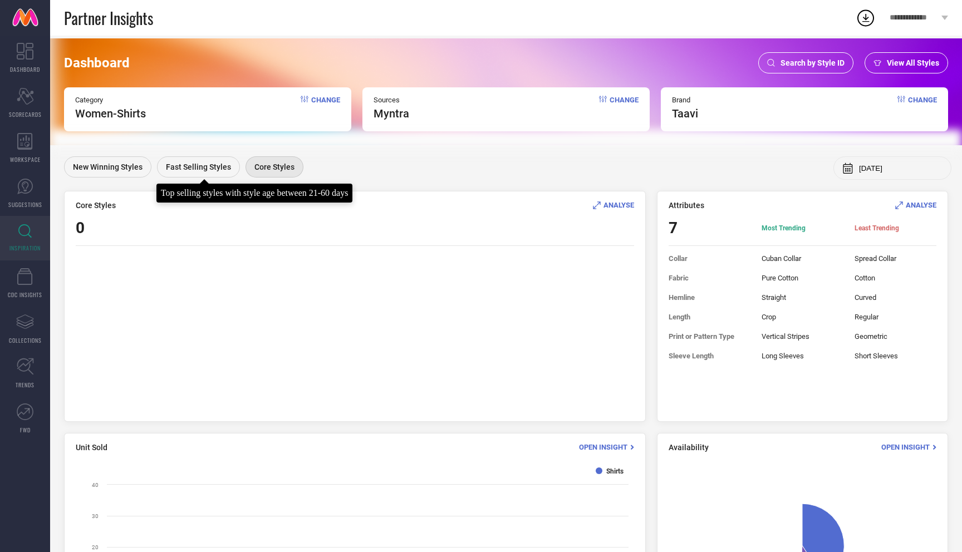
click at [196, 169] on span "Fast Selling Styles" at bounding box center [198, 167] width 65 height 9
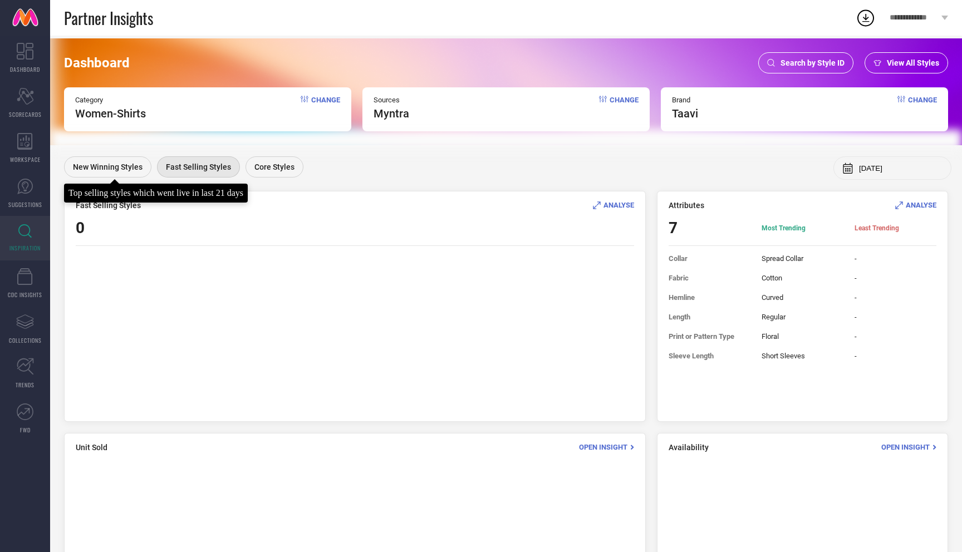
click at [112, 160] on div "New Winning Styles" at bounding box center [107, 166] width 87 height 21
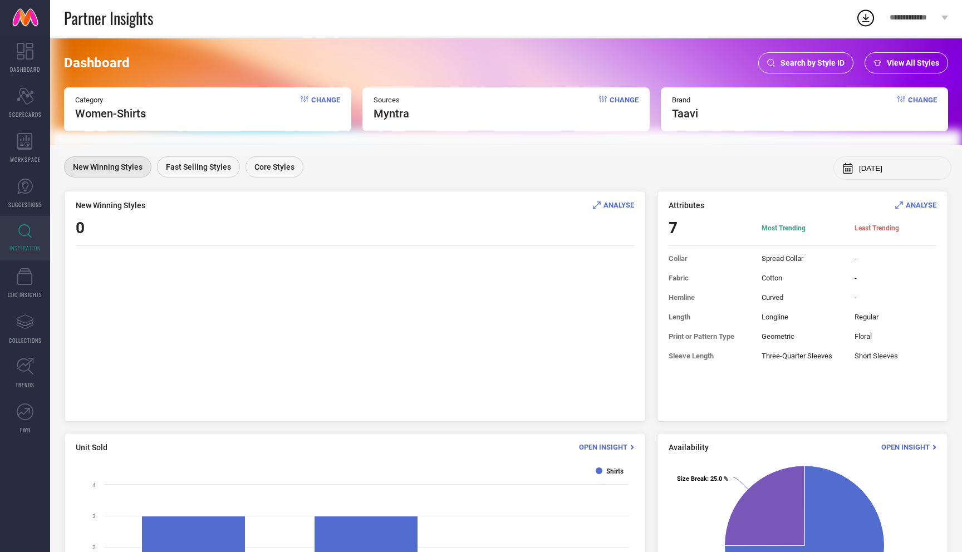
click at [920, 207] on span "ANALYSE" at bounding box center [921, 205] width 31 height 8
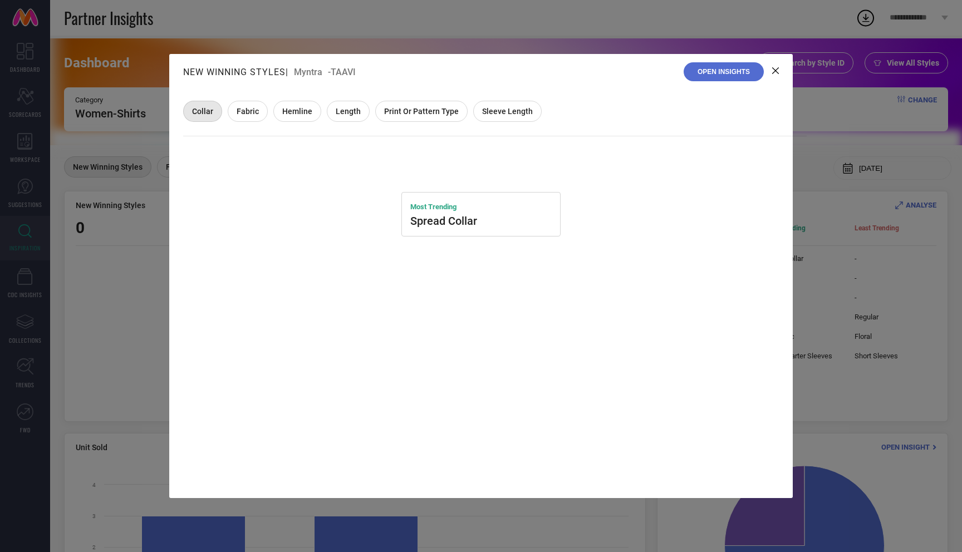
click at [776, 72] on icon at bounding box center [775, 70] width 7 height 7
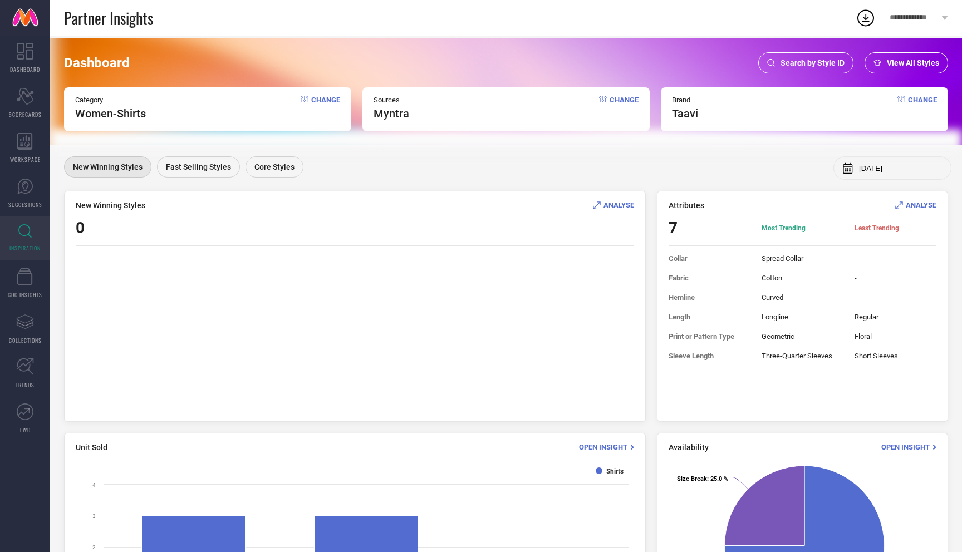
click at [699, 114] on div "Brand taavi Change" at bounding box center [804, 109] width 287 height 44
click at [690, 114] on span "taavi" at bounding box center [685, 113] width 26 height 13
click at [28, 336] on span "COLLECTIONS" at bounding box center [25, 340] width 33 height 8
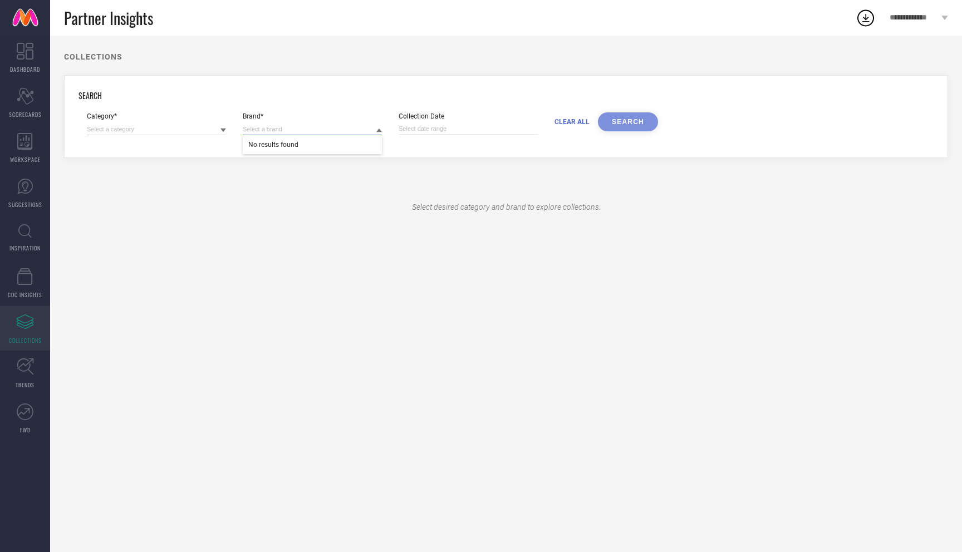
click at [369, 135] on div "No results found" at bounding box center [312, 130] width 139 height 12
type input "taavi"
click at [343, 206] on div "Select desired category and brand to explore collections." at bounding box center [506, 207] width 884 height 65
click at [18, 379] on link "TRENDS" at bounding box center [25, 373] width 50 height 45
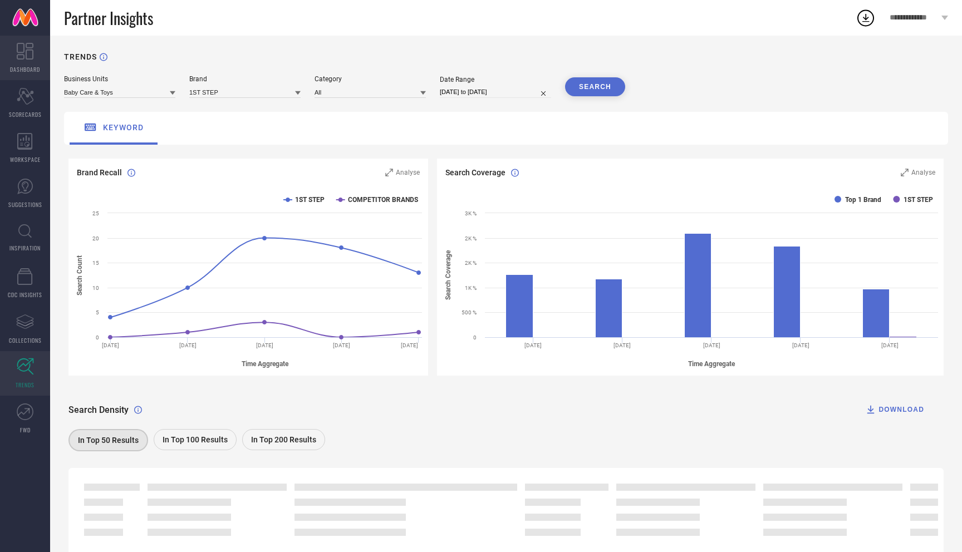
click at [30, 38] on link "DASHBOARD" at bounding box center [25, 58] width 50 height 45
